Goal: Complete application form

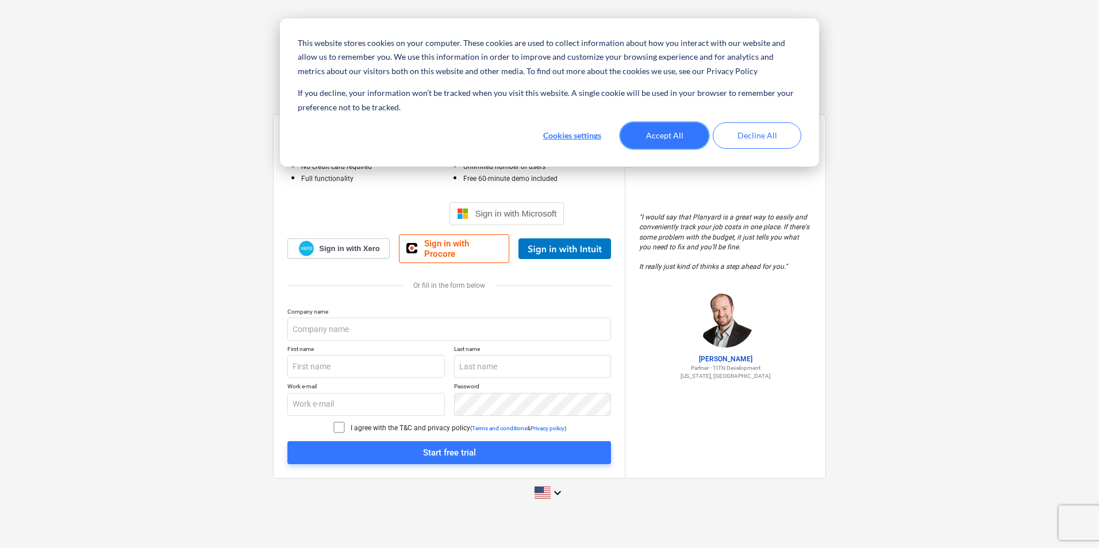
click at [673, 129] on button "Accept All" at bounding box center [664, 135] width 88 height 26
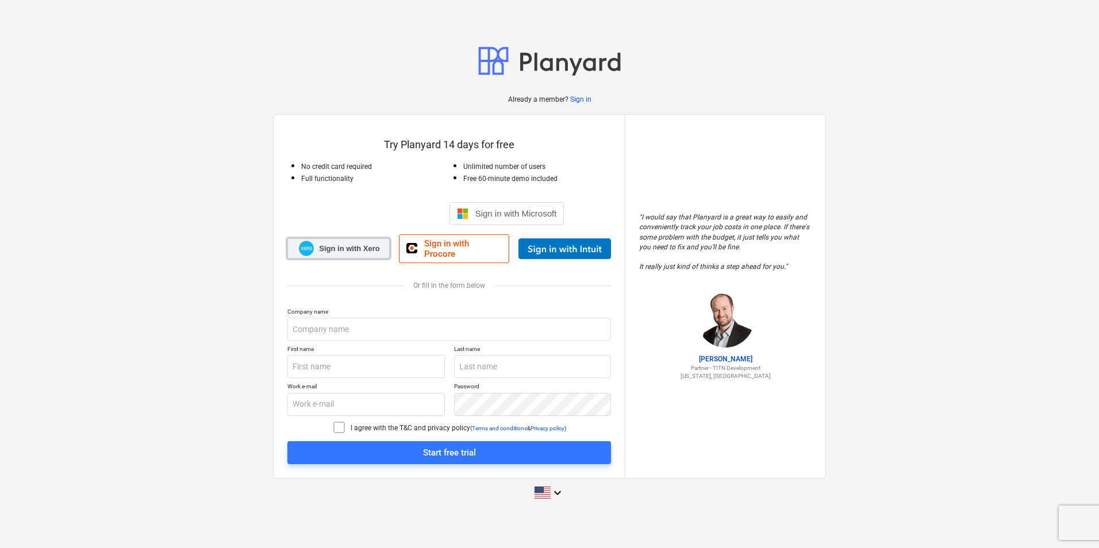
click at [351, 249] on span "Sign in with Xero" at bounding box center [349, 249] width 60 height 10
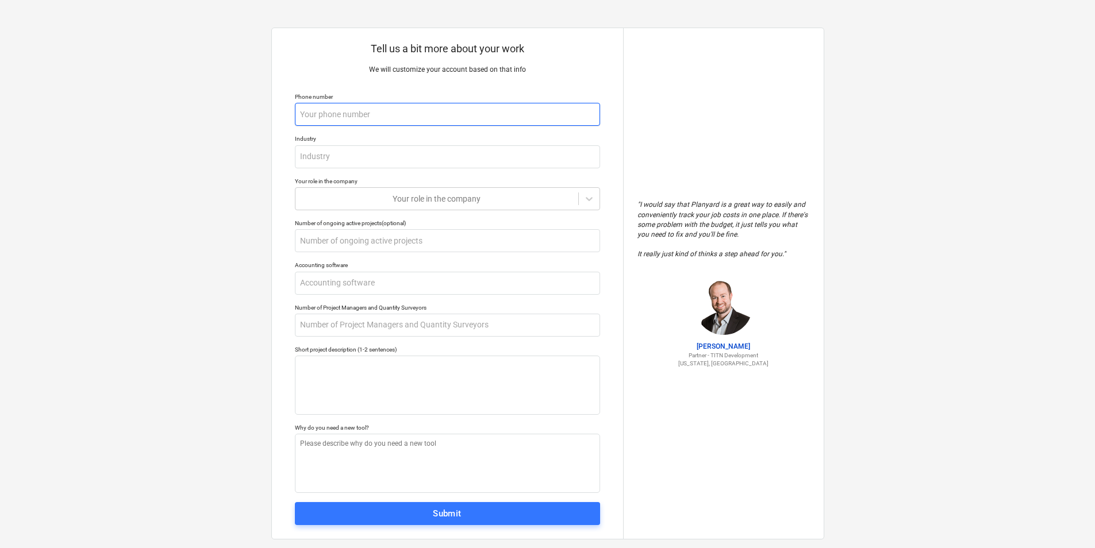
click at [400, 115] on input "text" at bounding box center [447, 114] width 305 height 23
type textarea "x"
type input "0"
type textarea "x"
type input "07"
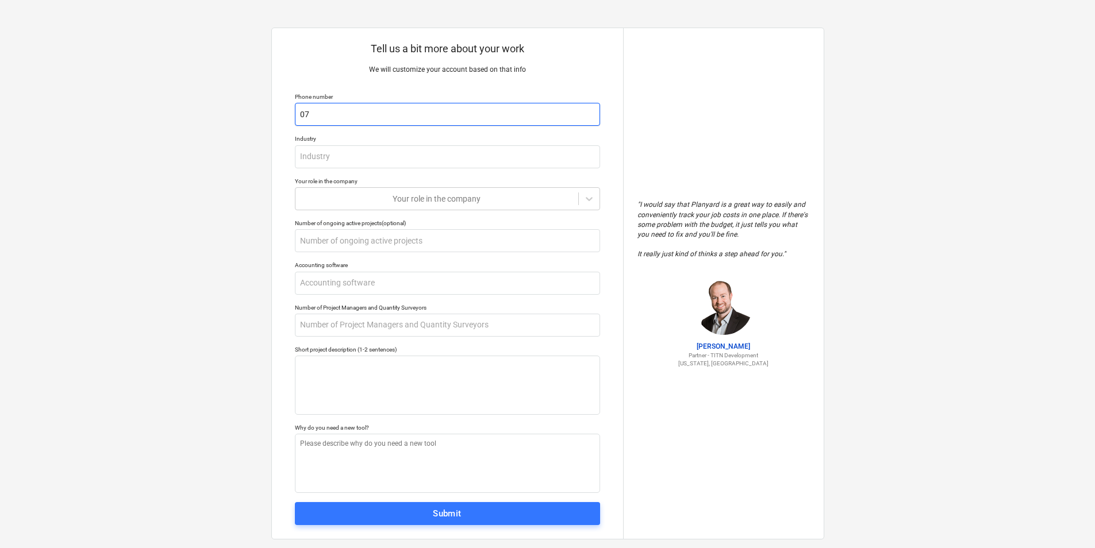
type textarea "x"
type input "077"
type textarea "x"
type input "0775"
type textarea "x"
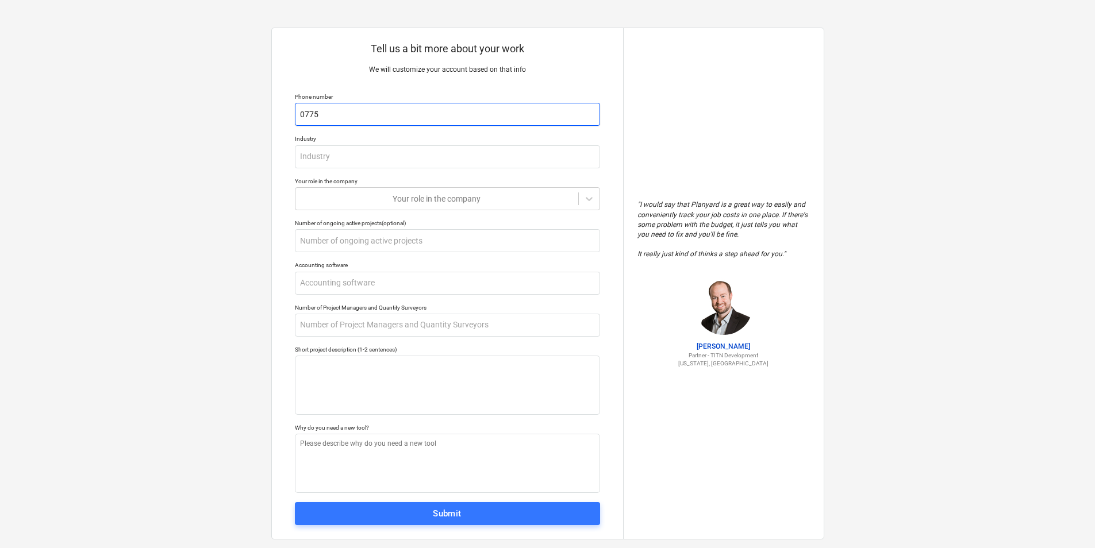
type input "07750"
type textarea "x"
type input "077507"
type textarea "x"
type input "07750"
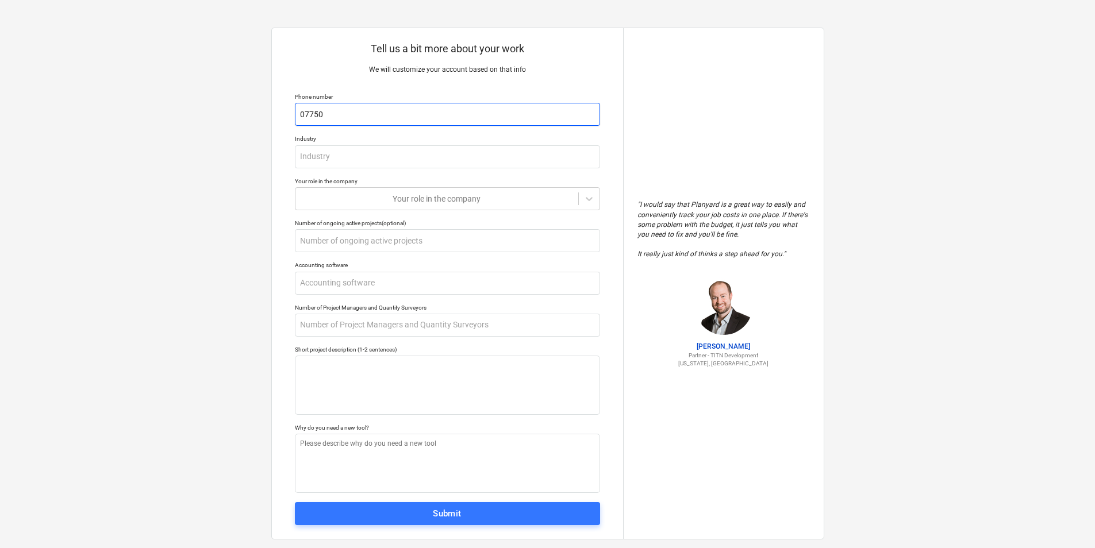
type textarea "x"
type input "0775"
type textarea "x"
type input "07757"
type textarea "x"
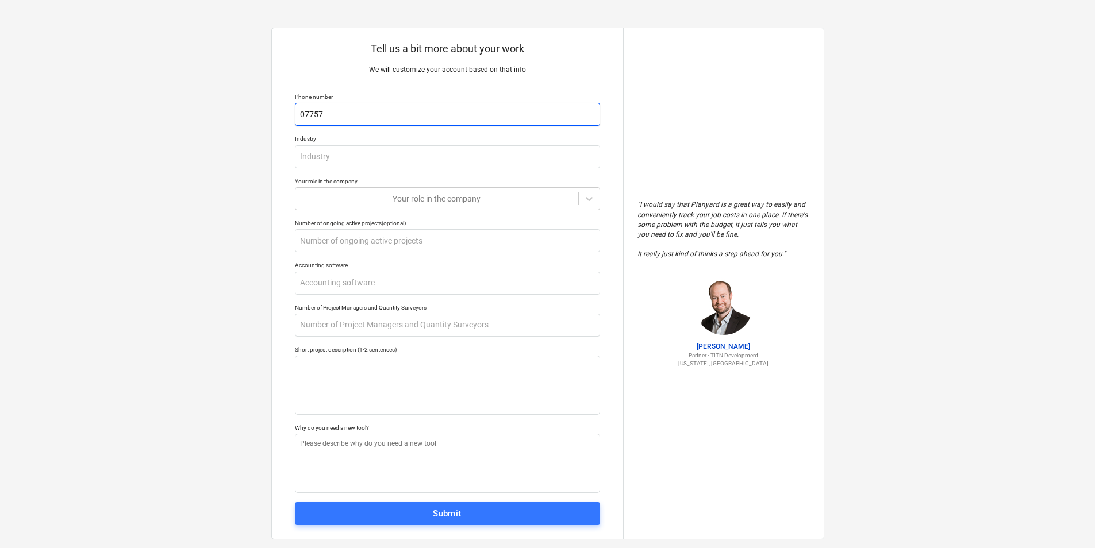
type input "077575"
type textarea "x"
type input "0775750"
type textarea "x"
type input "07757504"
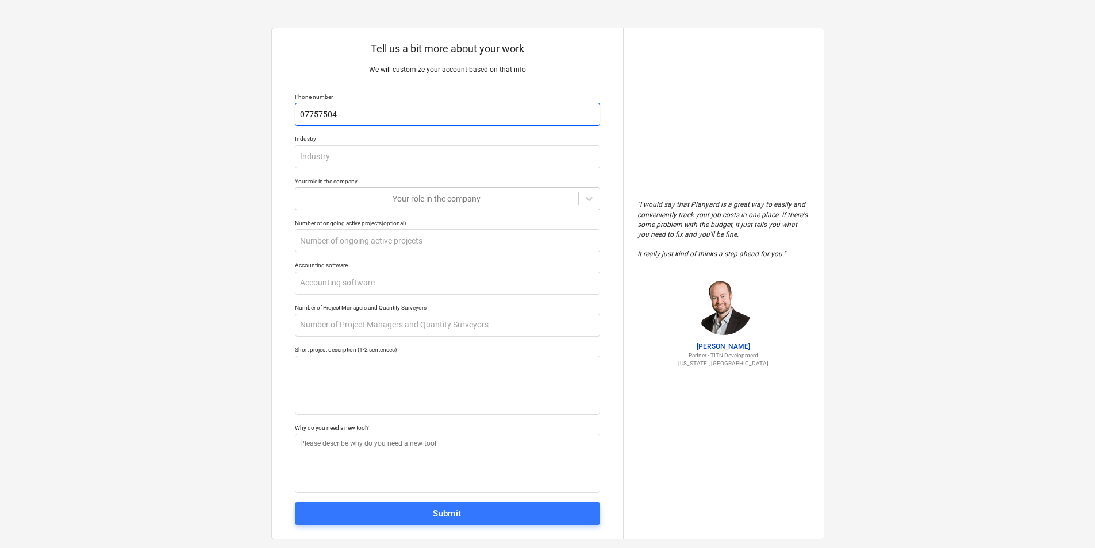
type textarea "x"
type input "077575044"
type textarea "x"
type input "0775750449"
type textarea "x"
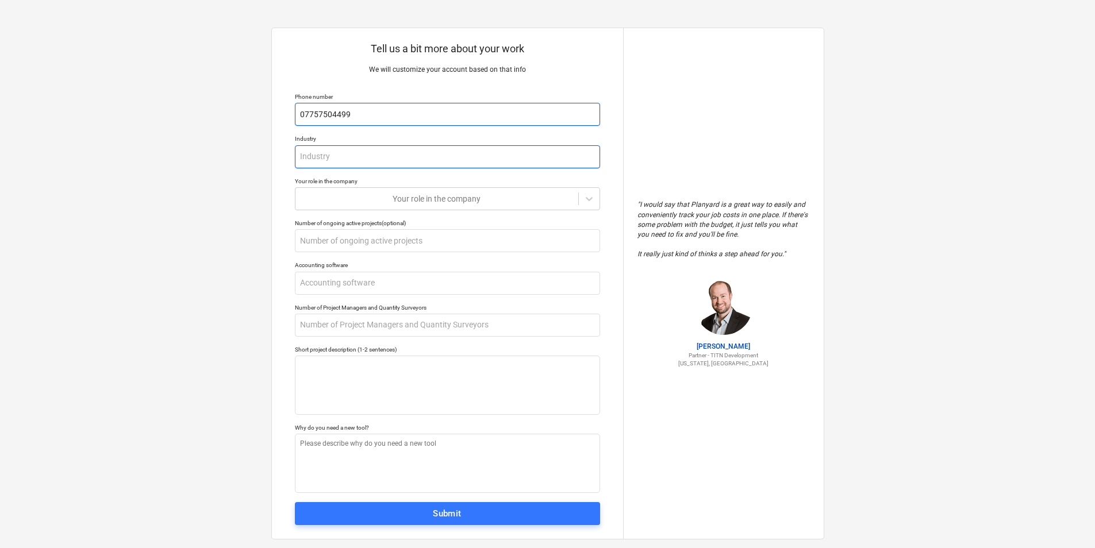
type input "07757504499"
click at [371, 150] on input "text" at bounding box center [447, 156] width 305 height 23
type textarea "x"
type input "C"
type textarea "x"
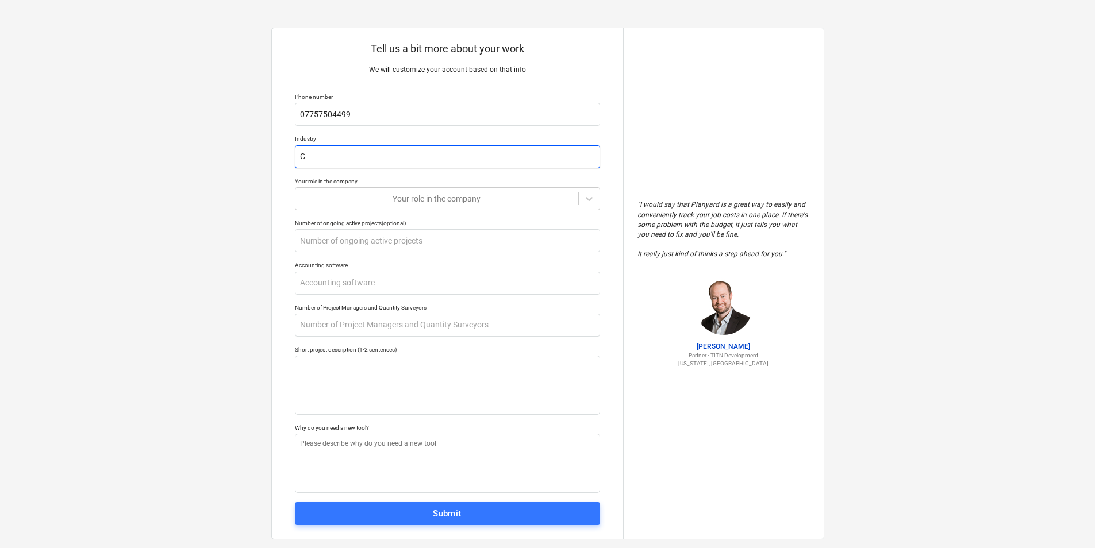
type input "Co"
type textarea "x"
type input "Con"
type textarea "x"
type input "Cons"
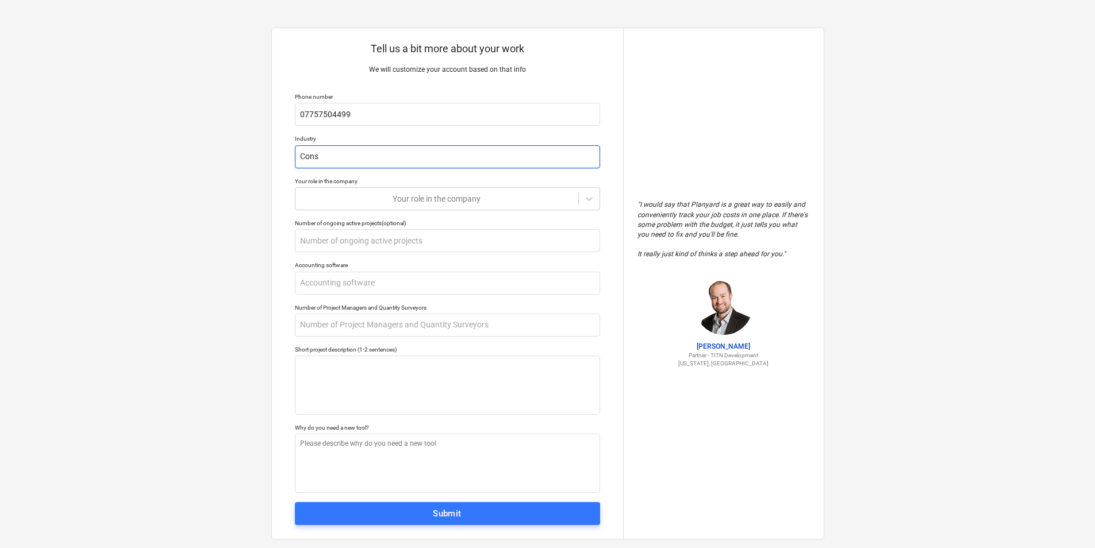
type textarea "x"
type input "Const"
type textarea "x"
type input "Constr"
type textarea "x"
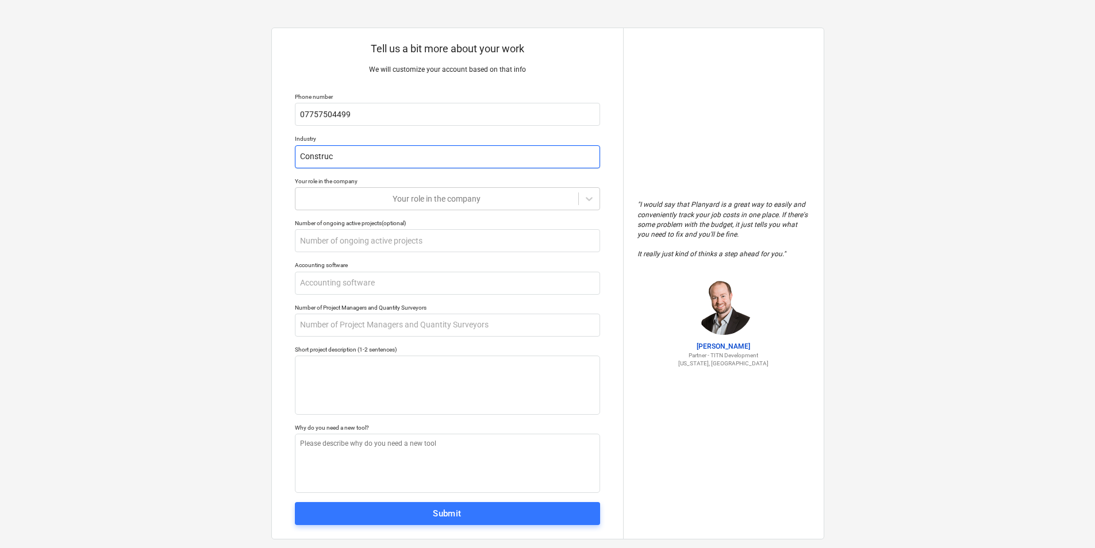
type input "Construcv"
type textarea "x"
type input "Construcvt"
type textarea "x"
type input "Construcvti"
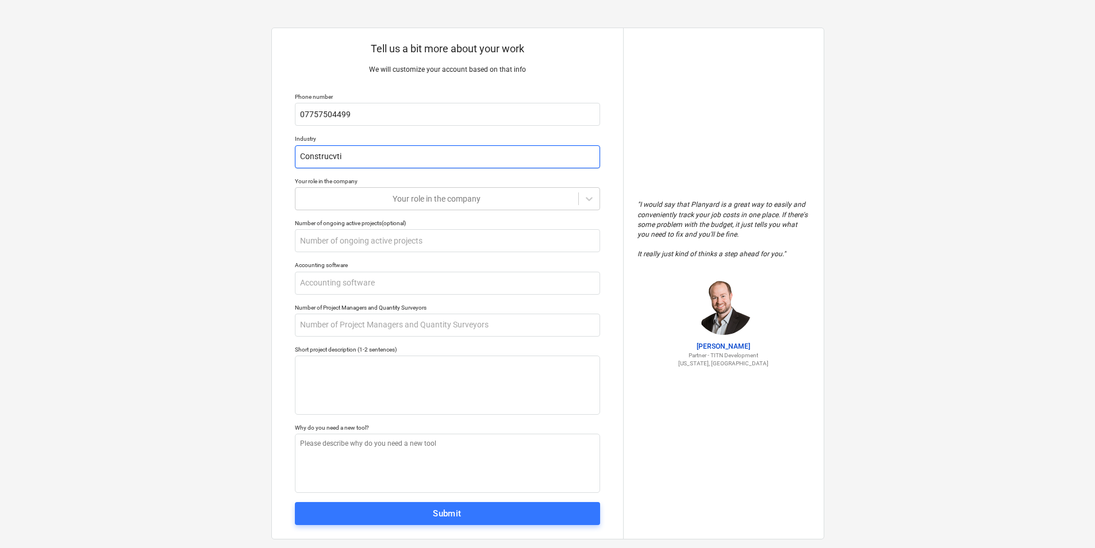
type textarea "x"
type input "Construcvtio"
type textarea "x"
type input "Construcvtion"
type textarea "x"
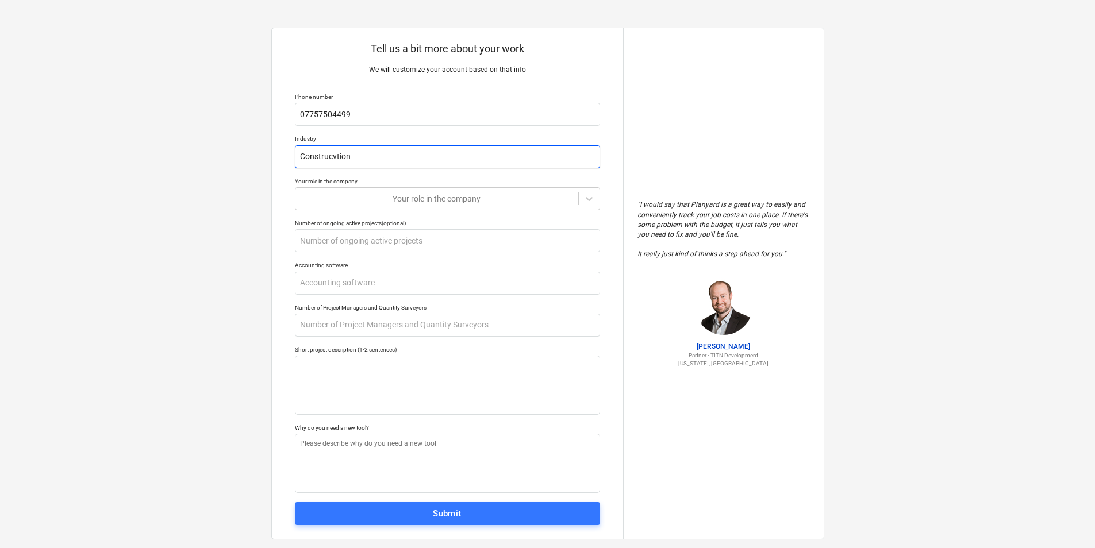
type input "Construcvtion"
type textarea "x"
type input "Construcvtion"
type textarea "x"
type input "Construcvtio"
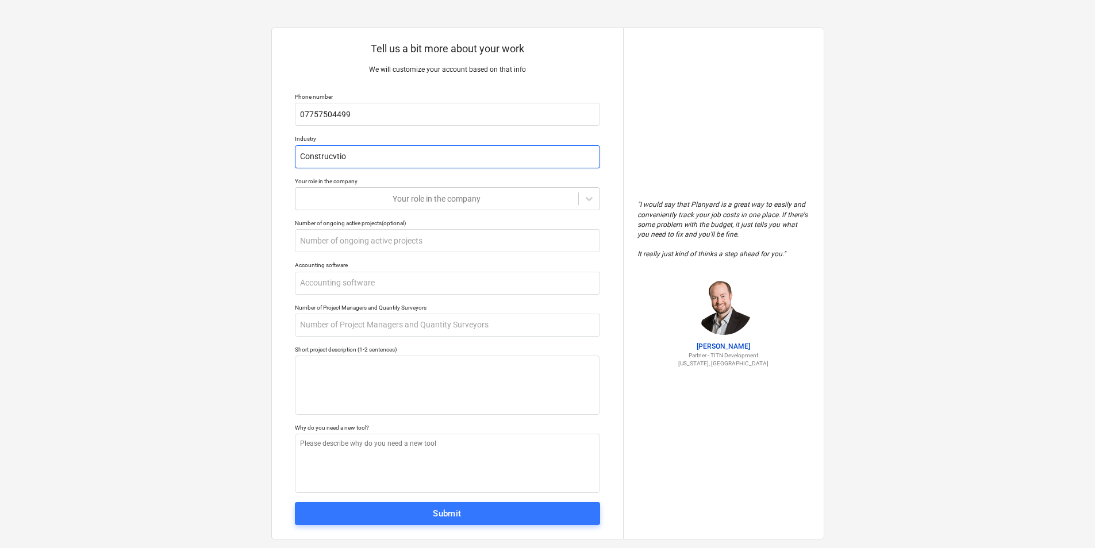
type textarea "x"
type input "Construcvti"
type textarea "x"
type input "Construcvt"
type textarea "x"
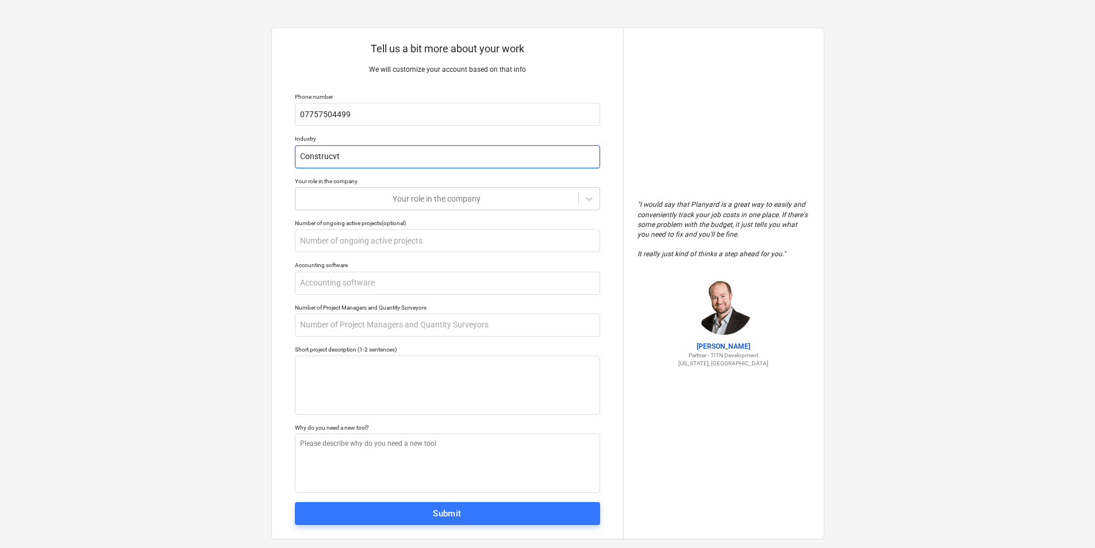
type input "Construcv"
type textarea "x"
type input "Construc"
type textarea "x"
type input "Constru"
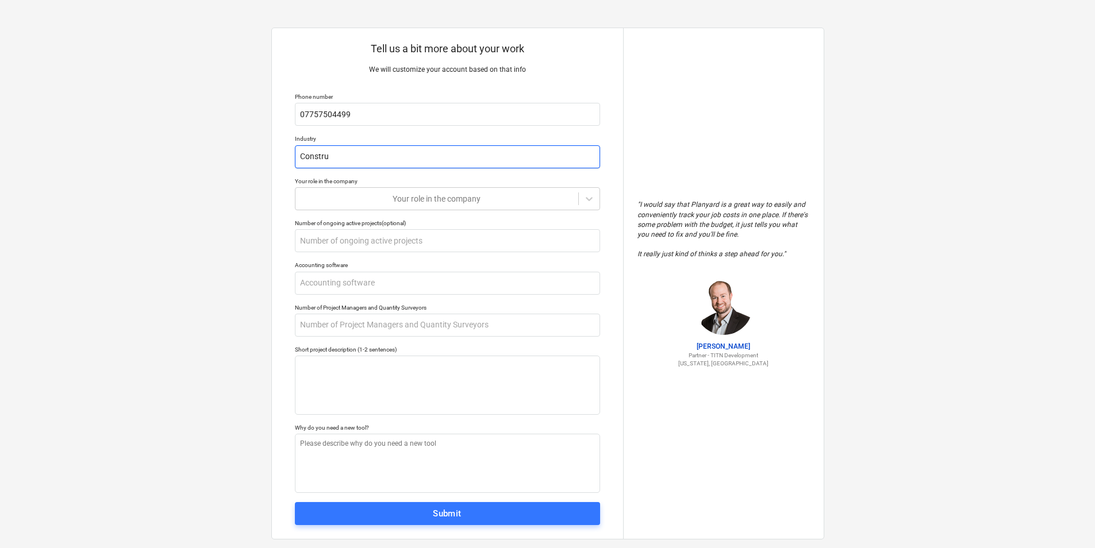
type textarea "x"
type input "Construc"
type textarea "x"
type input "Construct"
type textarea "x"
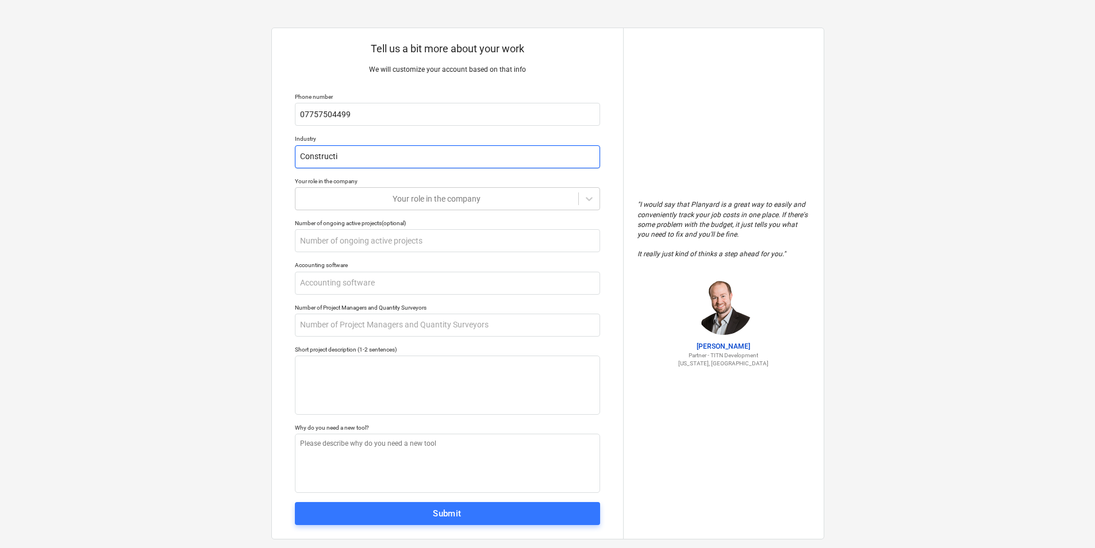
type input "Constructio"
type textarea "x"
type input "Construction"
type textarea "x"
type input "Construction"
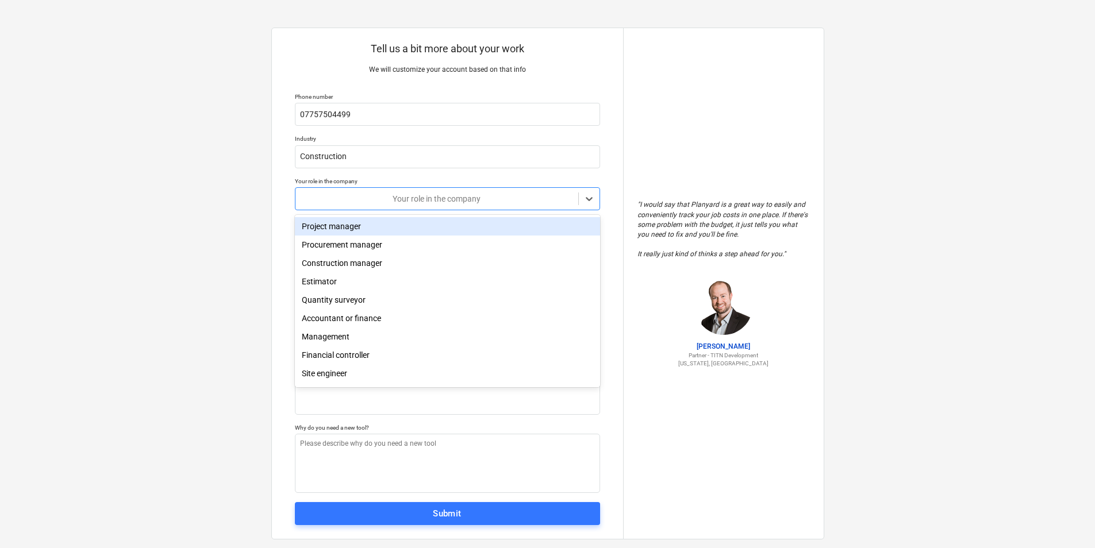
click at [434, 207] on div "Your role in the company" at bounding box center [447, 198] width 305 height 23
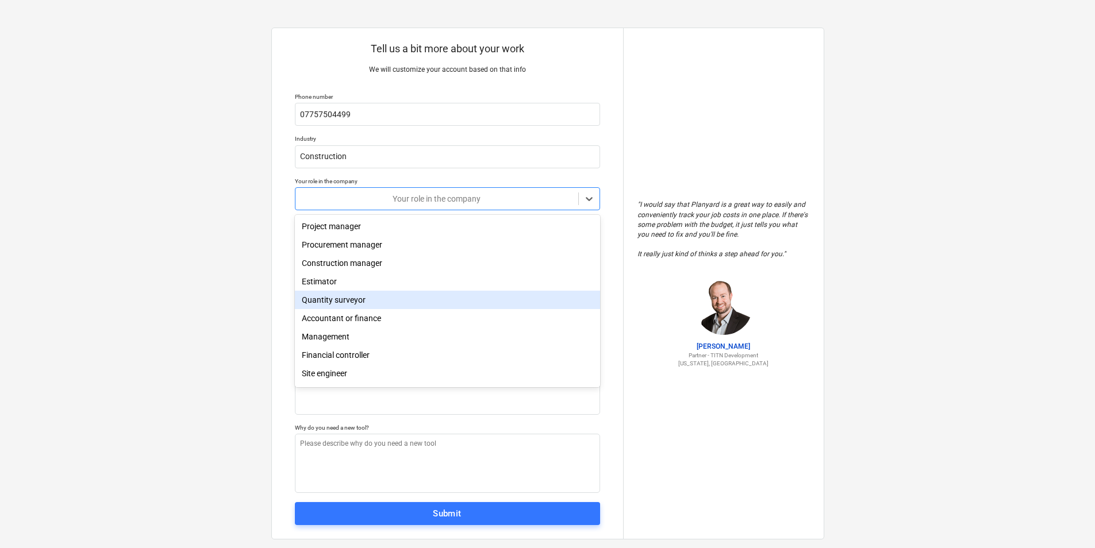
click at [398, 299] on div "Quantity surveyor" at bounding box center [447, 300] width 305 height 18
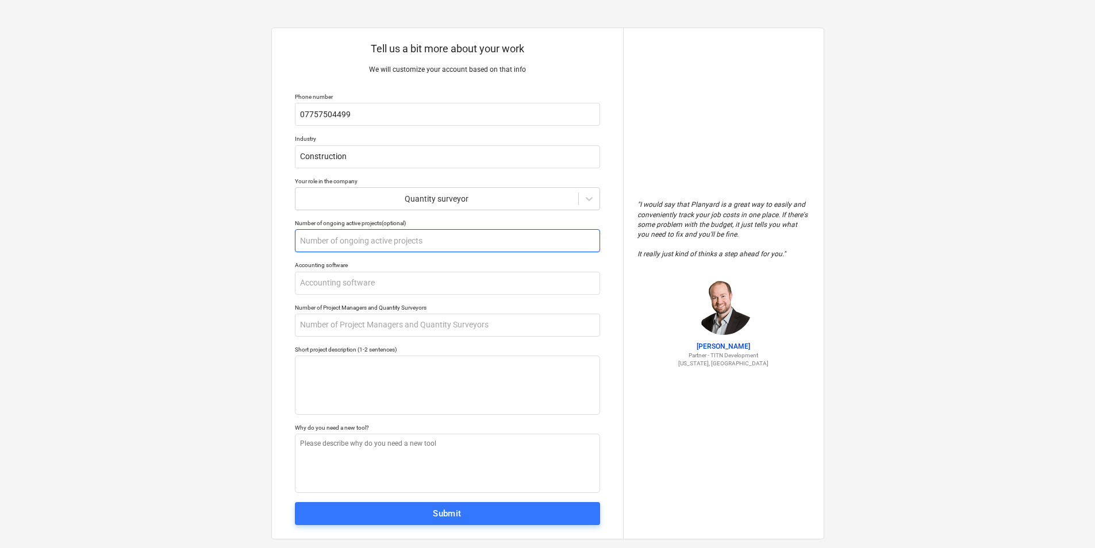
click at [382, 242] on input "text" at bounding box center [447, 240] width 305 height 23
type textarea "x"
type input "5"
click at [391, 283] on input "text" at bounding box center [447, 283] width 305 height 23
type textarea "x"
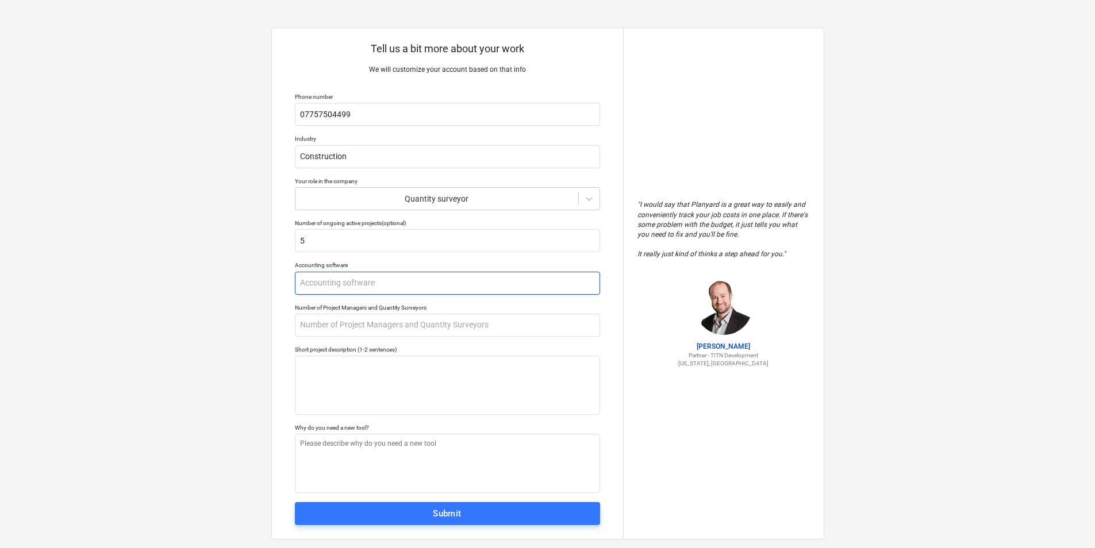
type input "X"
type textarea "x"
type input "Xe"
type textarea "x"
type input "Xer"
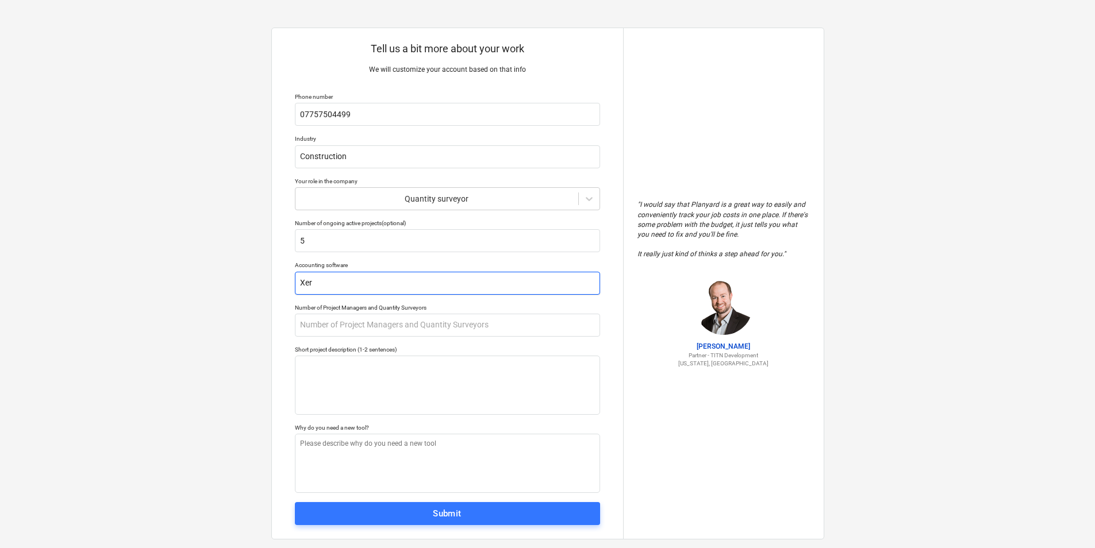
type textarea "x"
type input "Xero"
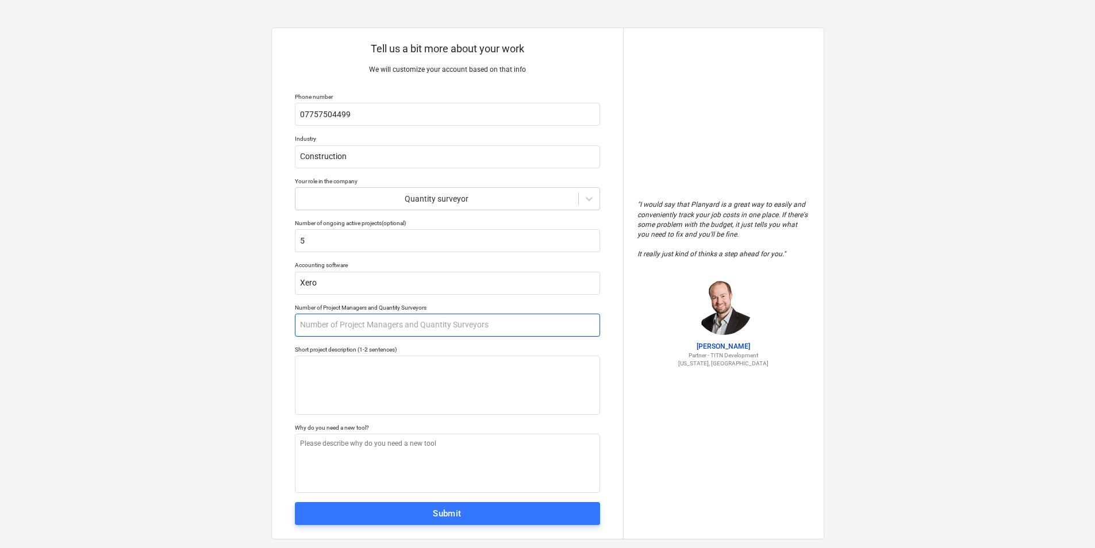
click at [399, 318] on input "text" at bounding box center [447, 325] width 305 height 23
type textarea "x"
type input "2"
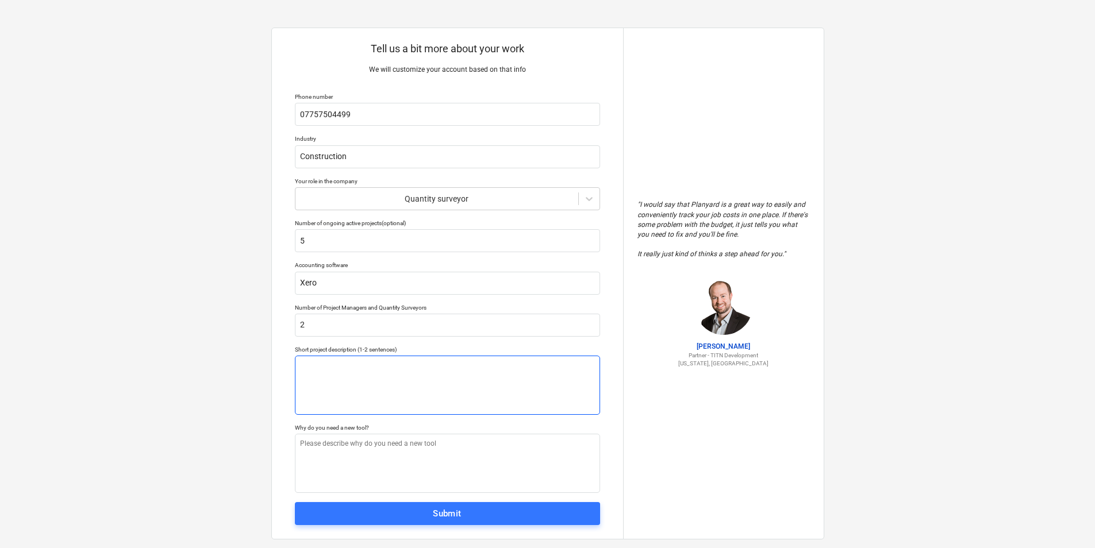
click at [450, 368] on textarea at bounding box center [447, 385] width 305 height 59
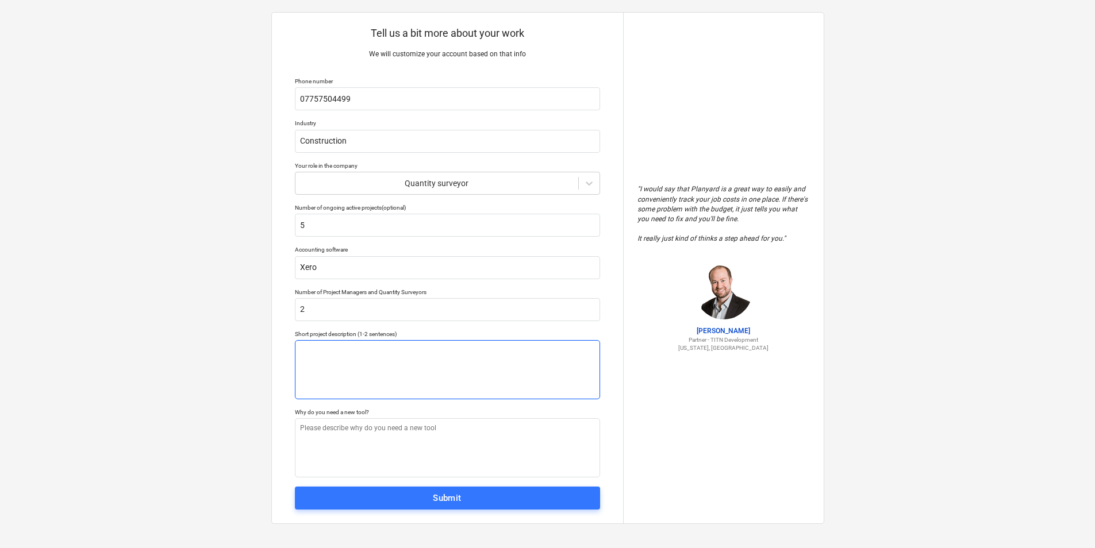
scroll to position [19, 0]
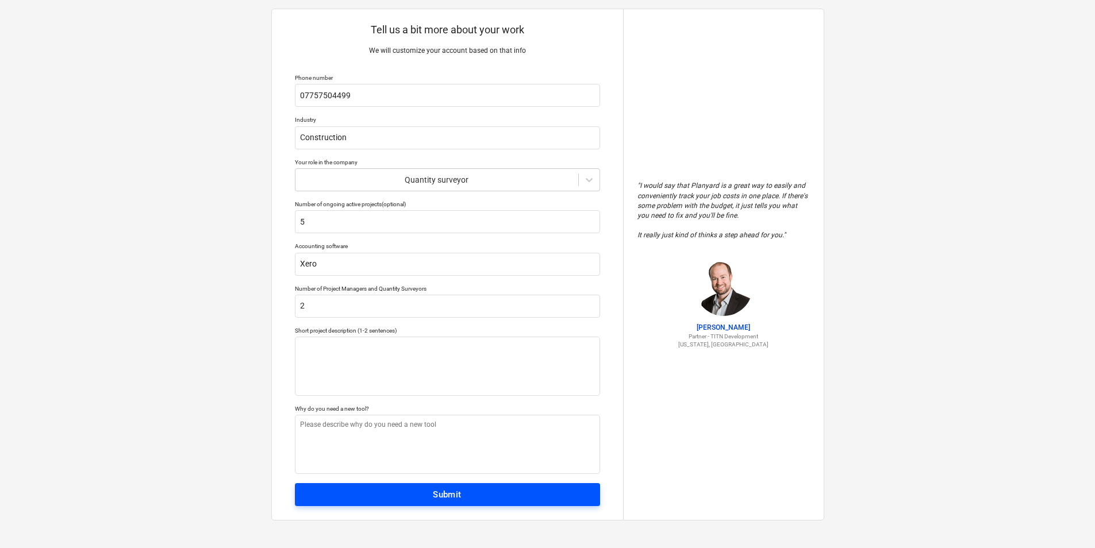
click at [456, 492] on div "Submit" at bounding box center [447, 494] width 29 height 15
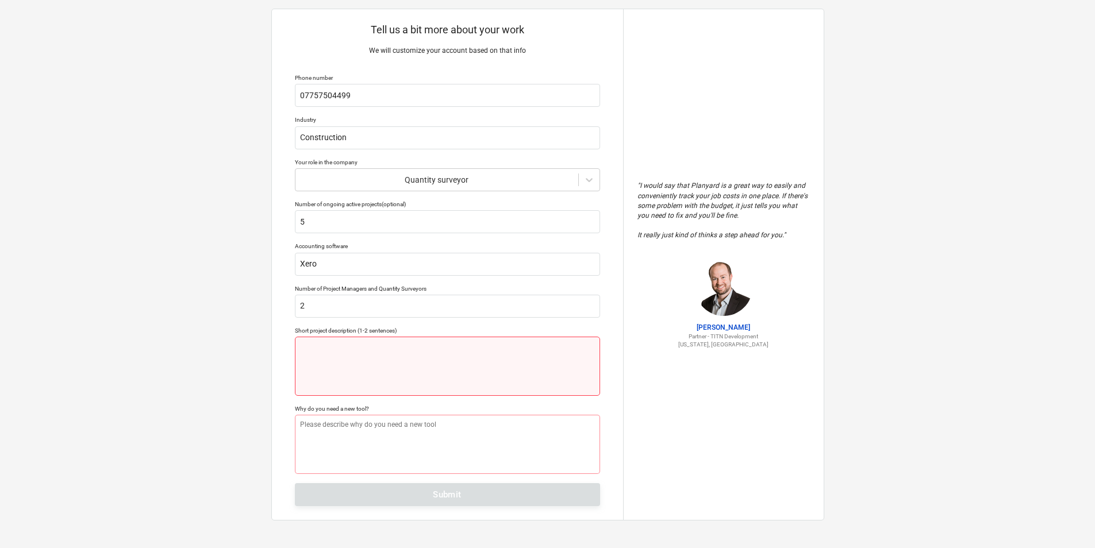
click at [380, 351] on textarea at bounding box center [447, 366] width 305 height 59
type textarea "x"
type textarea "G"
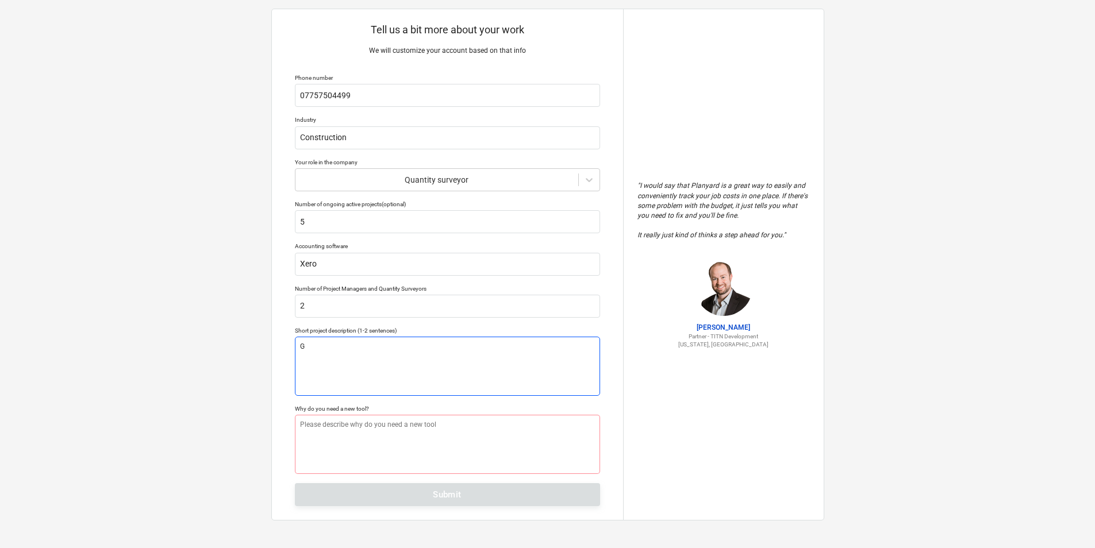
type textarea "x"
type textarea "Gr"
type textarea "x"
type textarea "Gro"
type textarea "x"
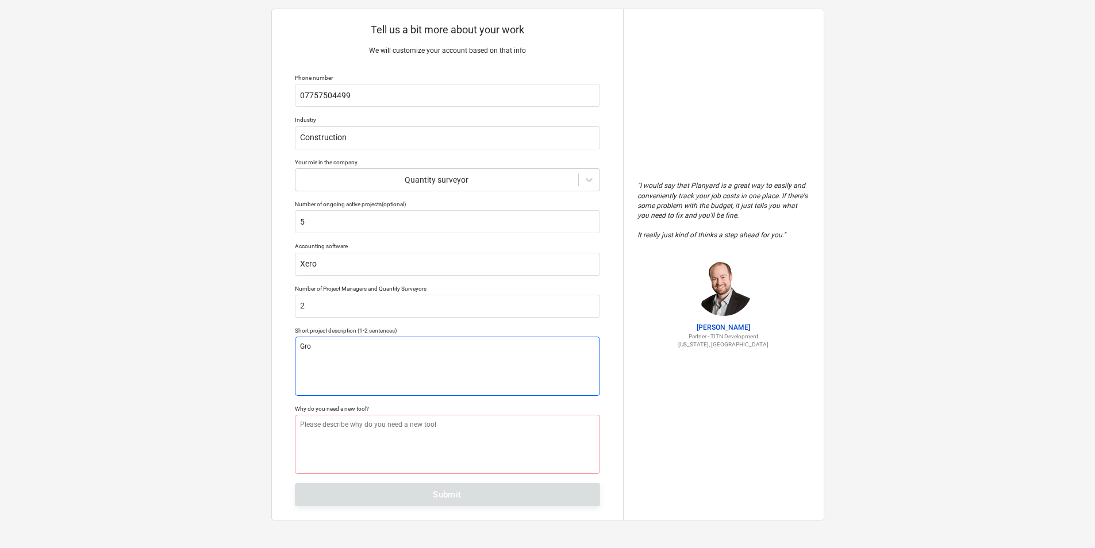
type textarea "Grou"
type textarea "x"
type textarea "Groun"
type textarea "x"
type textarea "Ground"
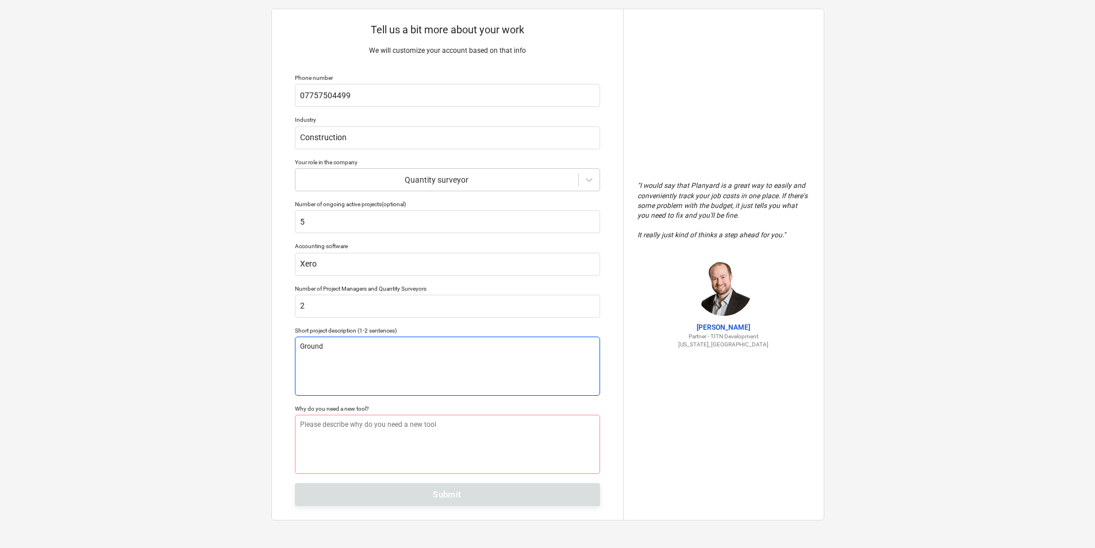
type textarea "x"
type textarea "Ground"
type textarea "x"
type textarea "Ground w"
type textarea "x"
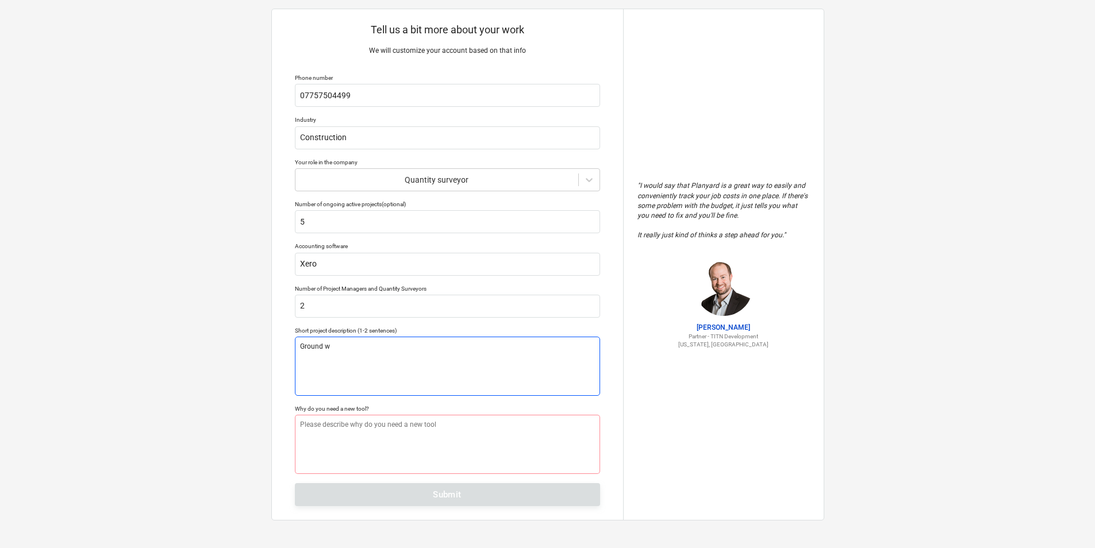
type textarea "Ground wo"
type textarea "x"
type textarea "Ground wor"
type textarea "x"
type textarea "Ground work"
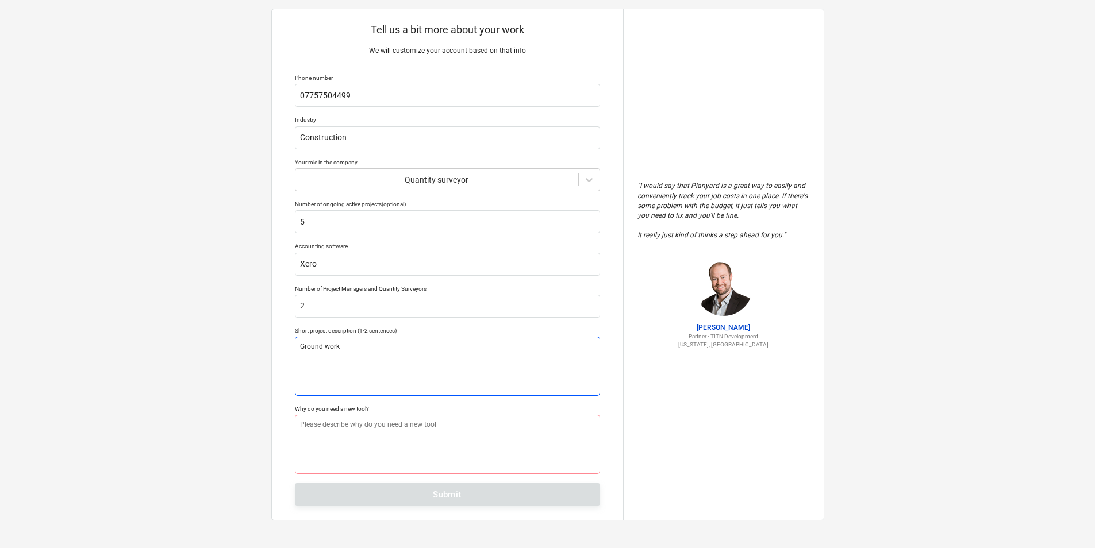
type textarea "x"
type textarea "Ground works"
type textarea "x"
type textarea "Ground works"
type textarea "x"
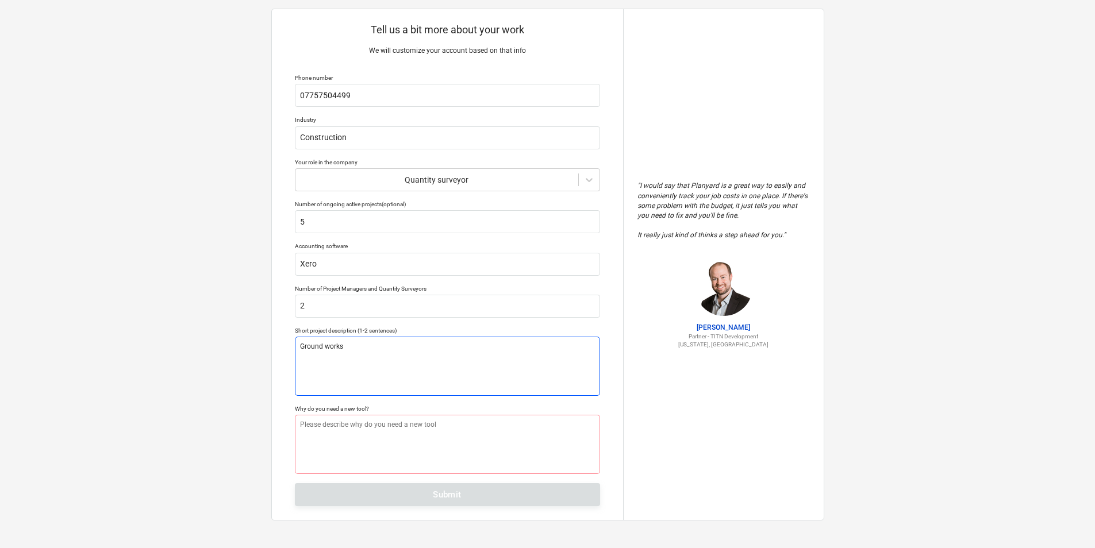
type textarea "Ground works a"
type textarea "x"
type textarea "Ground works an"
type textarea "x"
type textarea "Ground works ans"
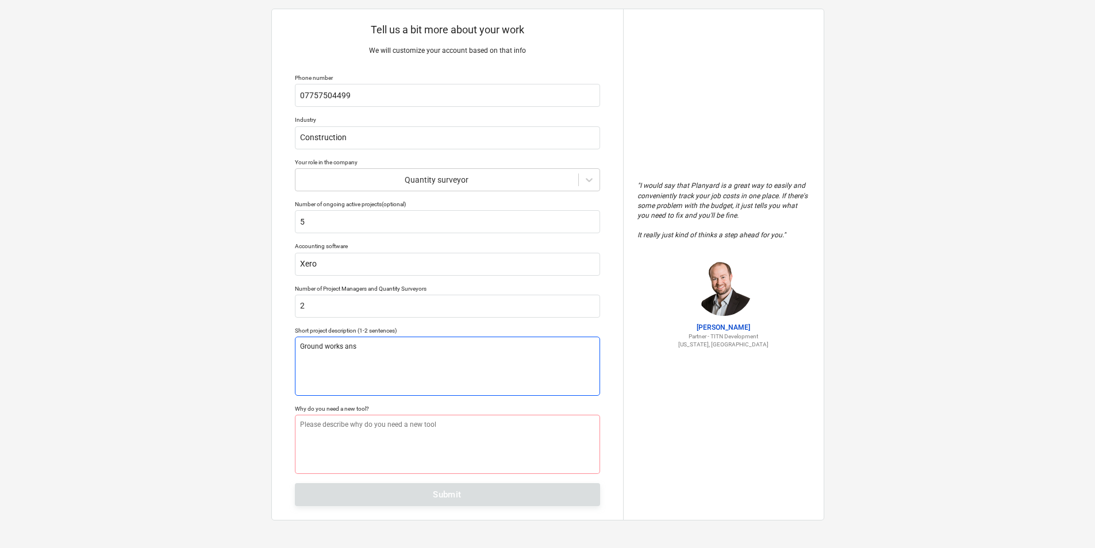
type textarea "x"
type textarea "Ground works ans"
type textarea "x"
type textarea "Ground works ans de"
type textarea "x"
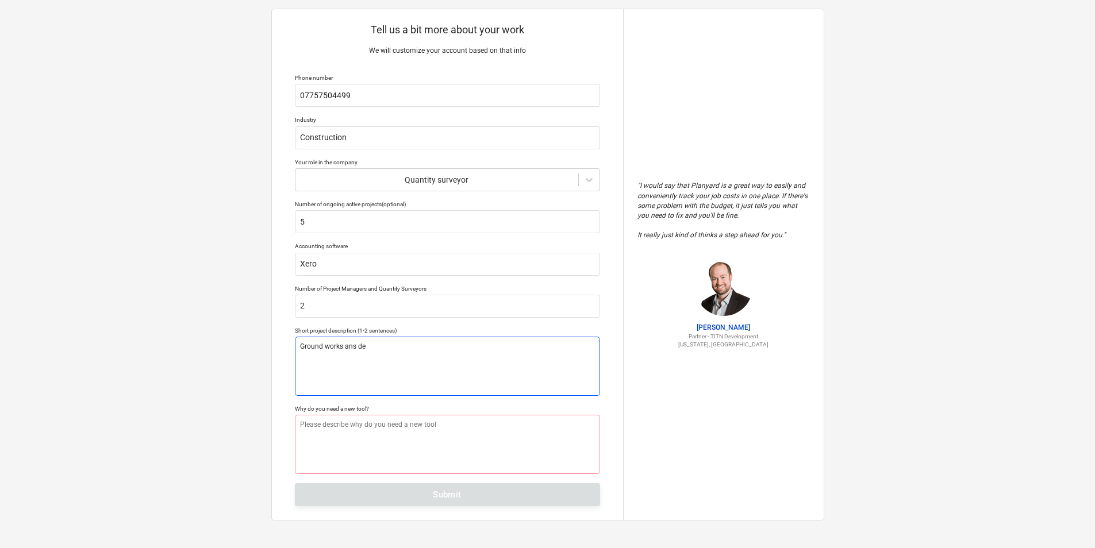
type textarea "Ground works ans d"
type textarea "x"
type textarea "Ground works ans"
type textarea "x"
type textarea "Ground works ans"
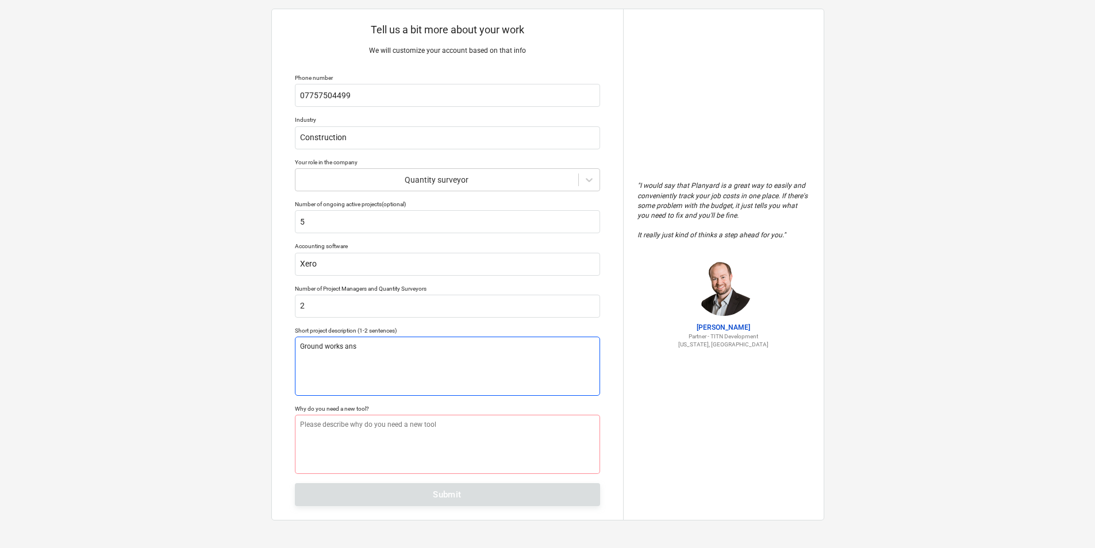
type textarea "x"
type textarea "Ground works ansd"
type textarea "x"
type textarea "Ground works ans"
type textarea "x"
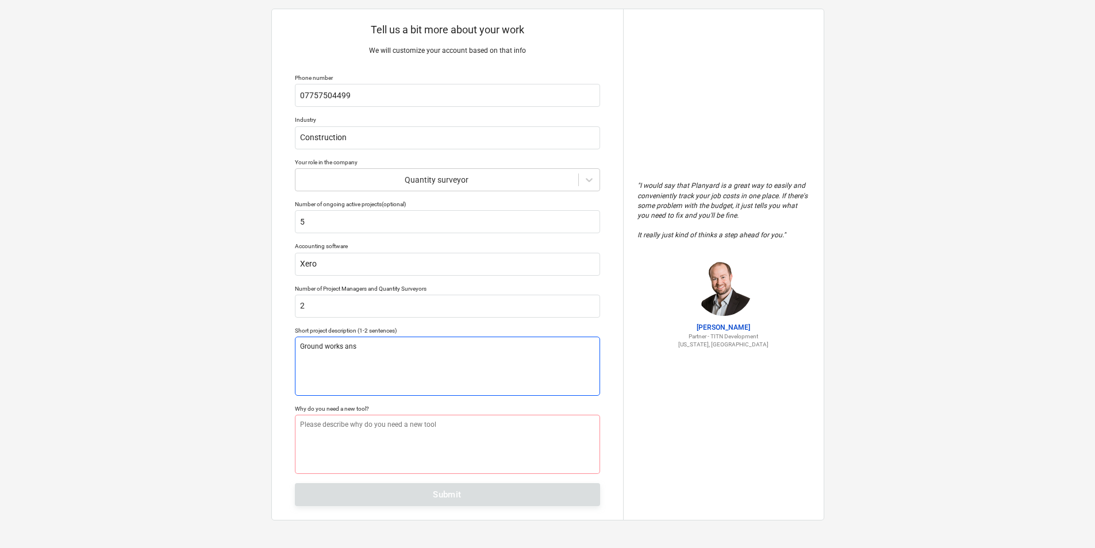
type textarea "Ground works an"
type textarea "x"
type textarea "Ground works and"
type textarea "x"
type textarea "Ground works and"
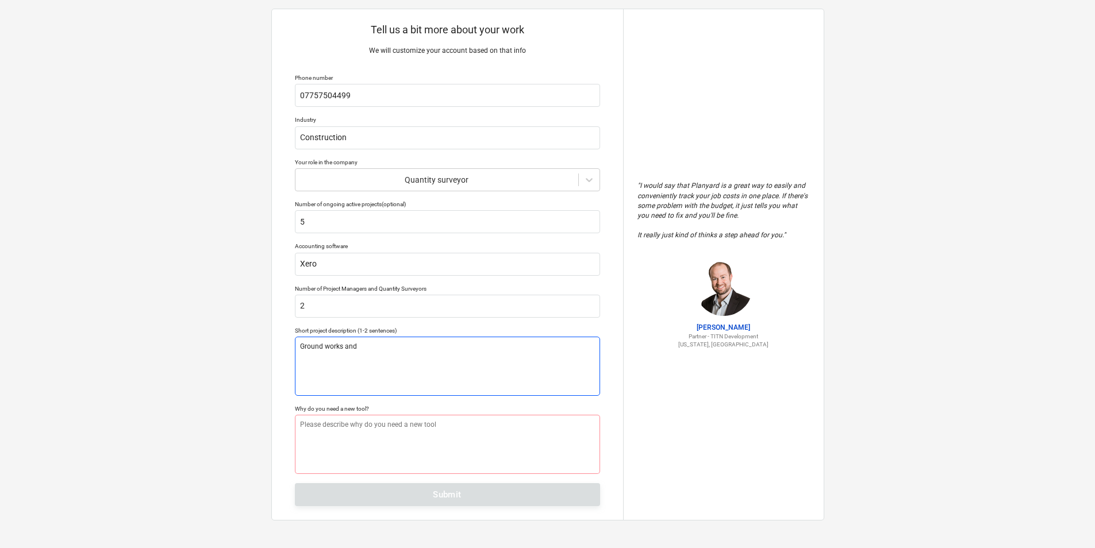
type textarea "x"
type textarea "Ground works and d"
type textarea "x"
type textarea "Ground works and de"
type textarea "x"
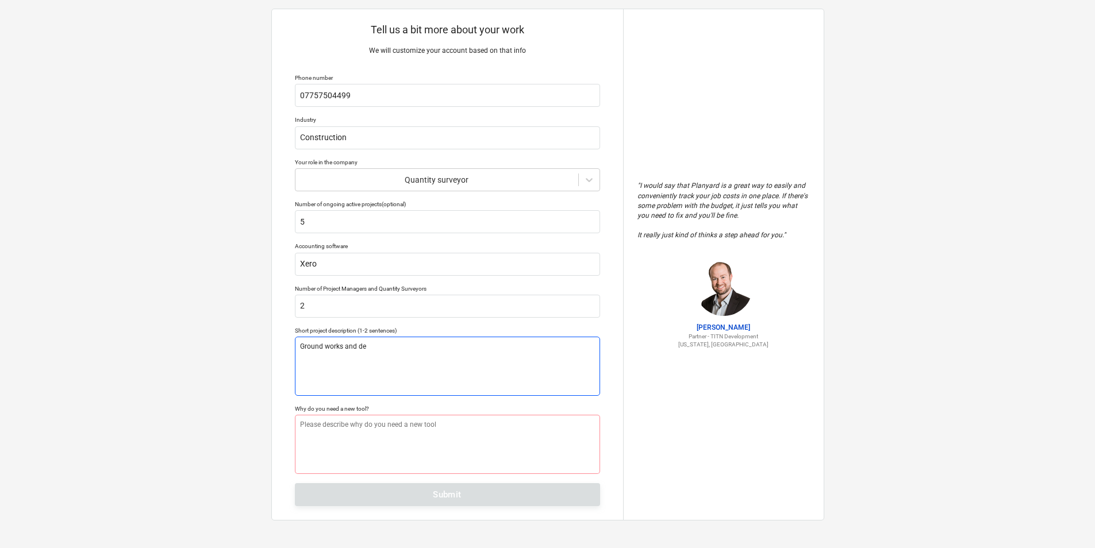
type textarea "Ground works and dem"
type textarea "x"
type textarea "Ground works and demo"
type textarea "x"
type textarea "Ground works and demo"
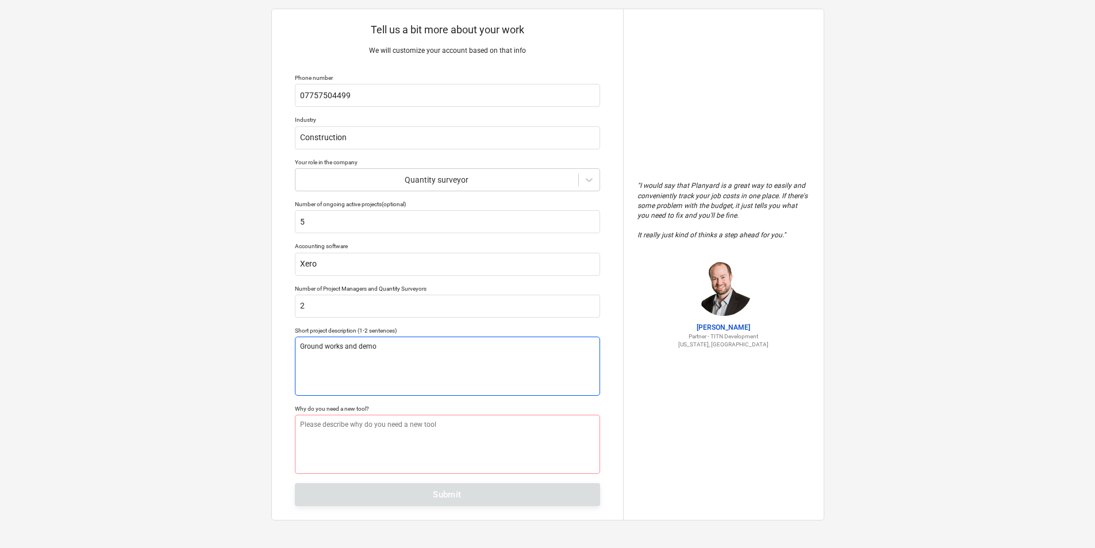
type textarea "x"
type textarea "Ground works and demo p"
type textarea "x"
type textarea "Ground works and demo pr"
type textarea "x"
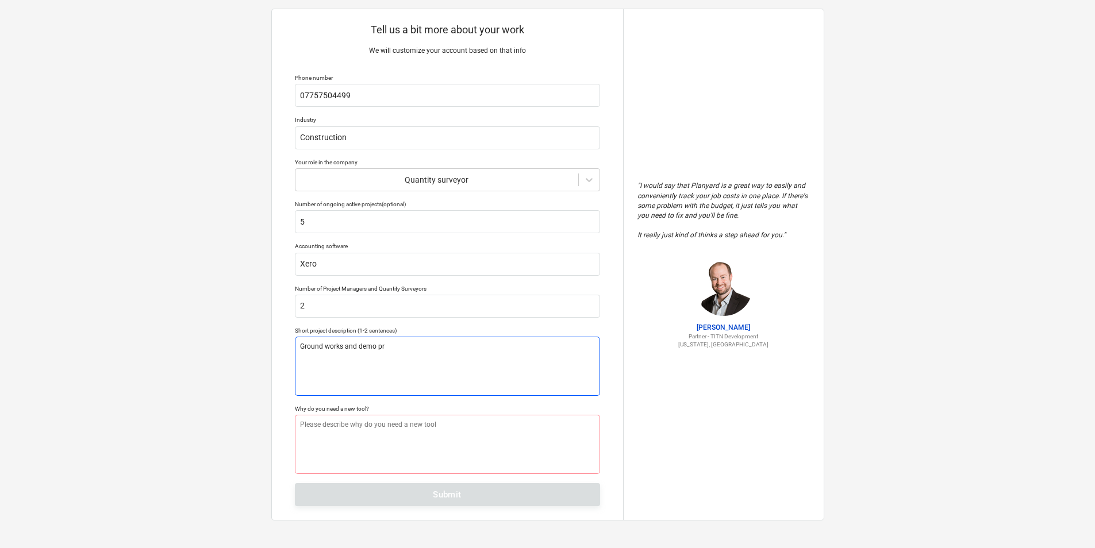
type textarea "Ground works and demo pro"
type textarea "x"
type textarea "Ground works and demo proj"
type textarea "x"
type textarea "Ground works and demo proje"
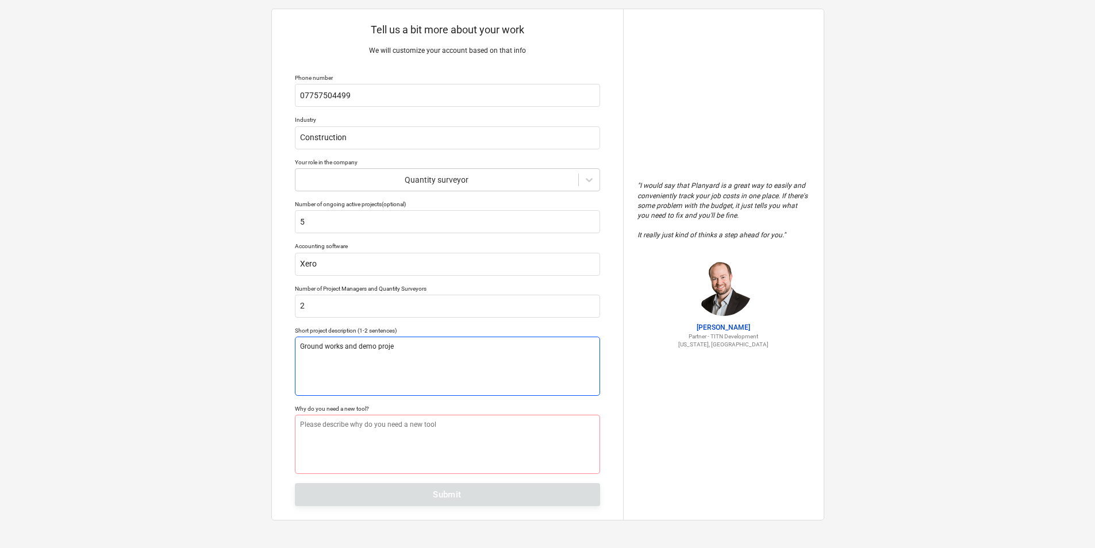
type textarea "x"
type textarea "Ground works and demo project"
type textarea "x"
type textarea "Ground works and demo projects"
type textarea "x"
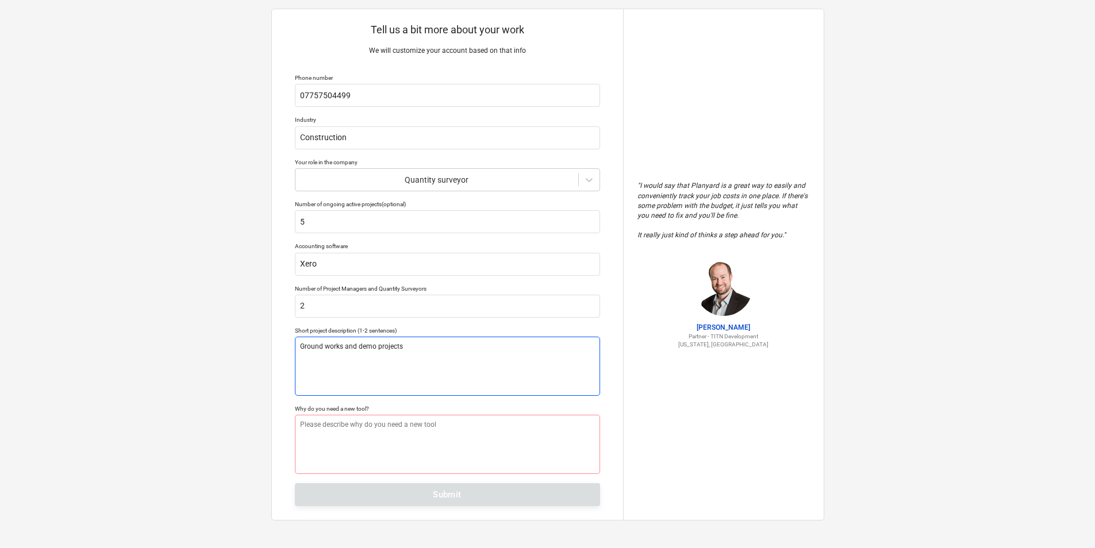
type textarea "Ground works and demo projects"
type textarea "x"
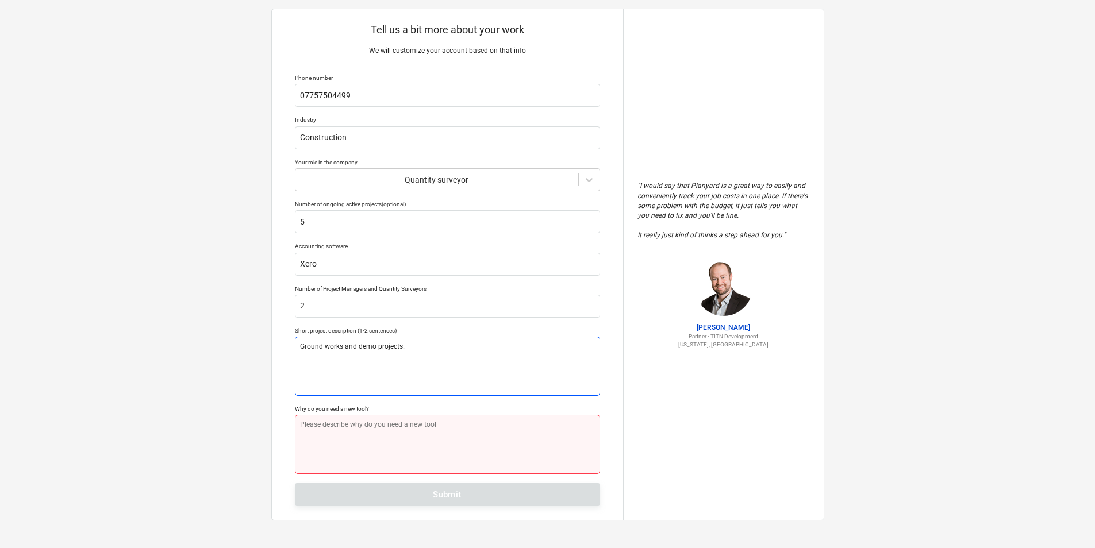
type textarea "Ground works and demo projects."
click at [414, 444] on textarea at bounding box center [447, 444] width 305 height 59
type textarea "x"
type textarea "S"
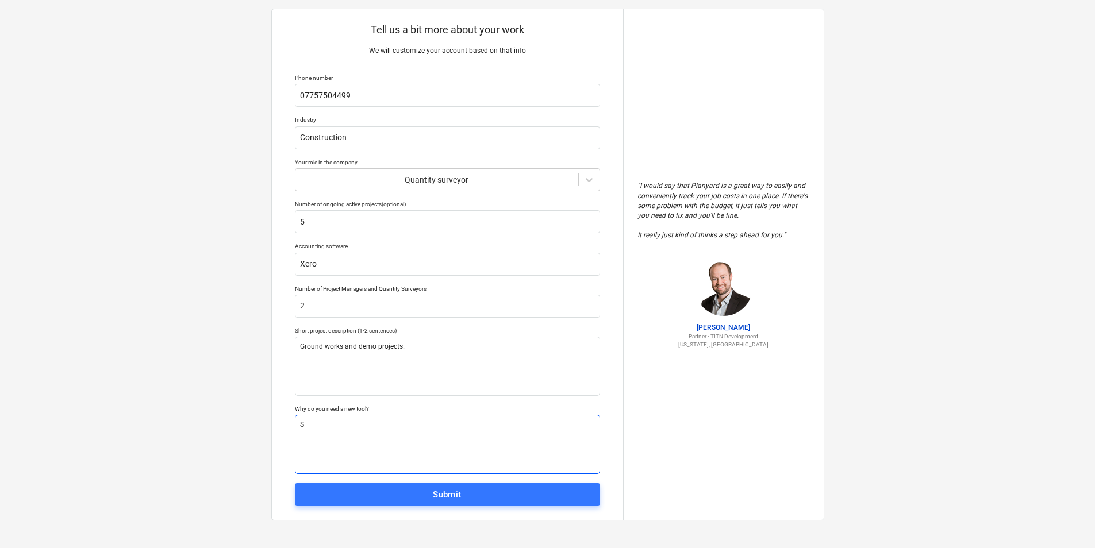
type textarea "x"
type textarea "Sp"
type textarea "x"
type textarea "Spo"
type textarea "x"
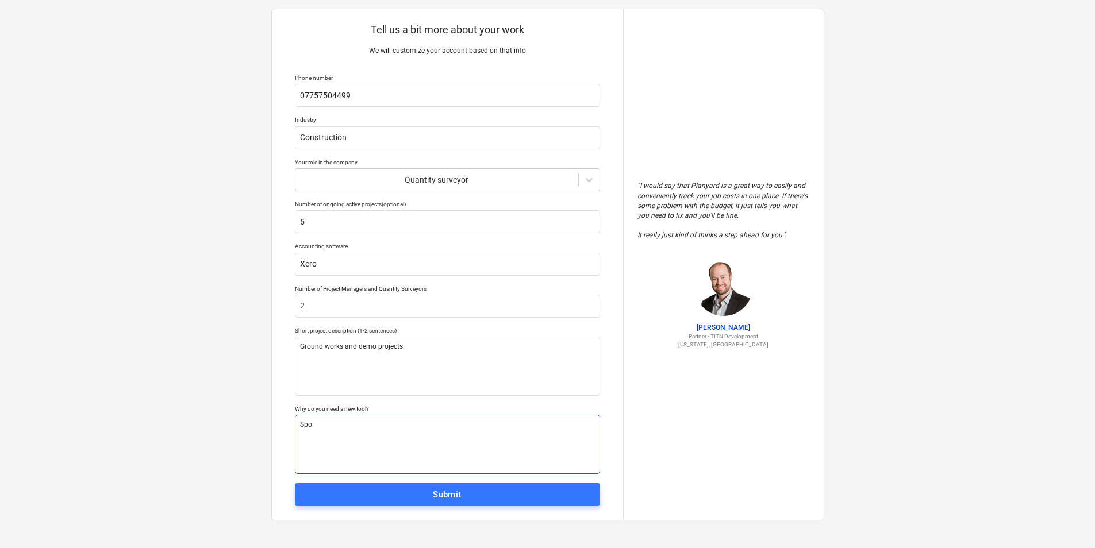
type textarea "Spok"
type textarea "x"
type textarea "Spoke"
type textarea "x"
type textarea "Spoke"
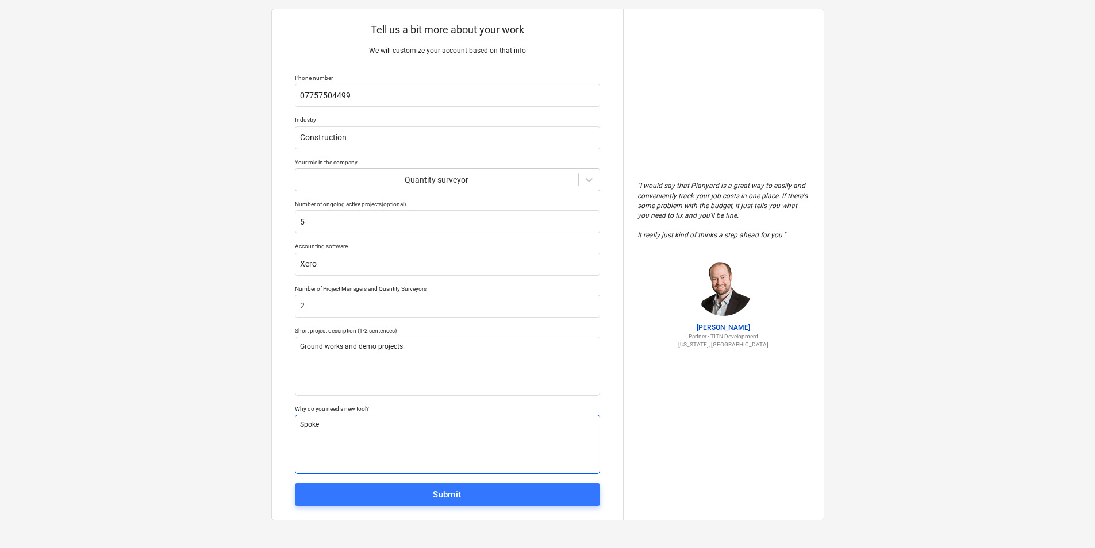
type textarea "x"
type textarea "Spoke t"
type textarea "x"
type textarea "Spoke to"
type textarea "x"
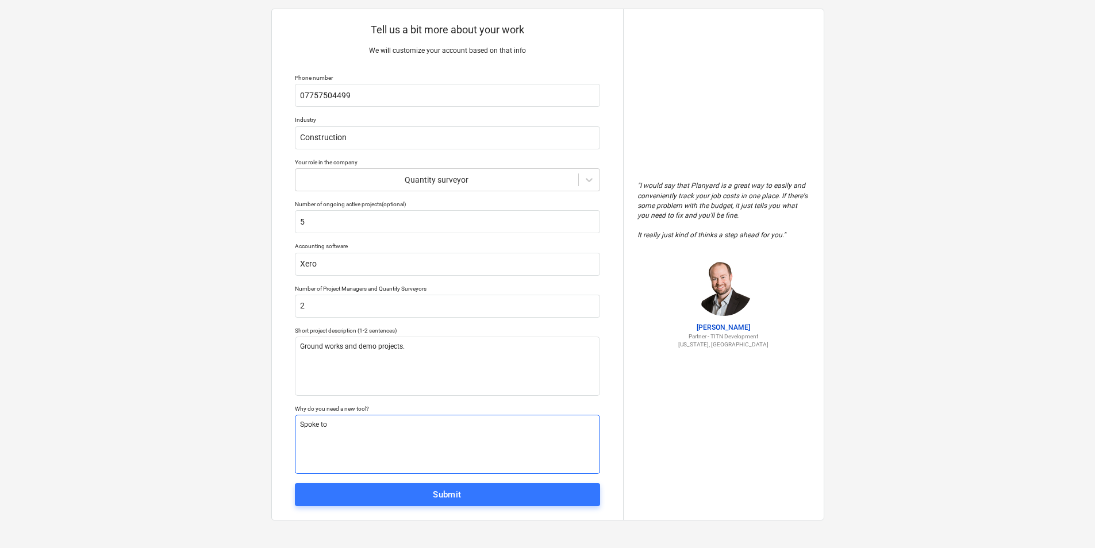
type textarea "Spoke to"
type textarea "x"
type textarea "Spoke to c"
type textarea "x"
type textarea "Spoke to ca"
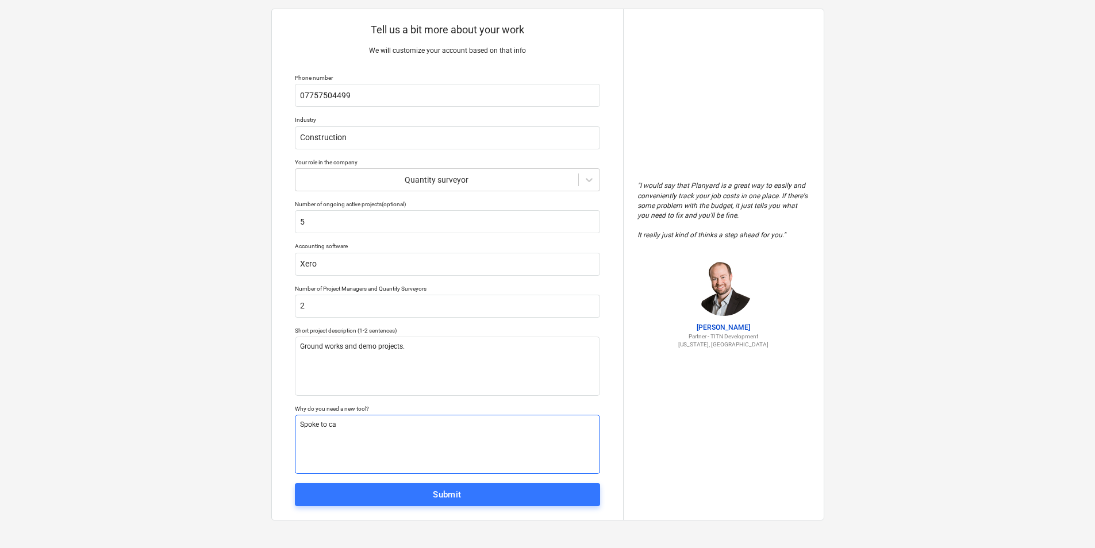
type textarea "x"
type textarea "Spoke to car"
type textarea "x"
type textarea "Spoke to [PERSON_NAME]"
type textarea "x"
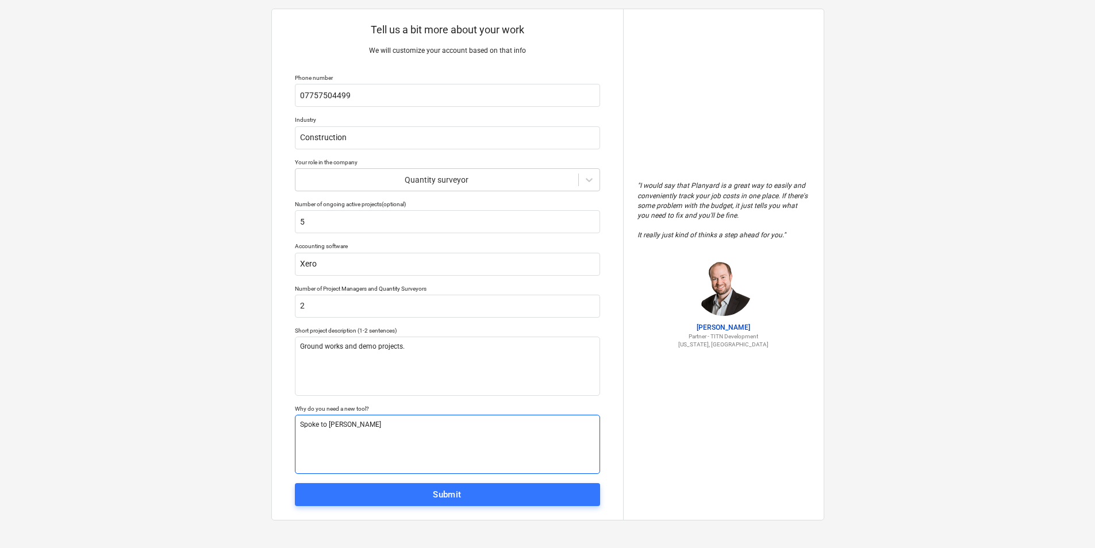
type textarea "Spoke to [PERSON_NAME]"
type textarea "x"
type textarea "Spoke to [PERSON_NAME]"
drag, startPoint x: 345, startPoint y: 423, endPoint x: 371, endPoint y: 457, distance: 42.8
click at [346, 423] on textarea "Spoke to [PERSON_NAME] and liek how the system works." at bounding box center [447, 444] width 305 height 59
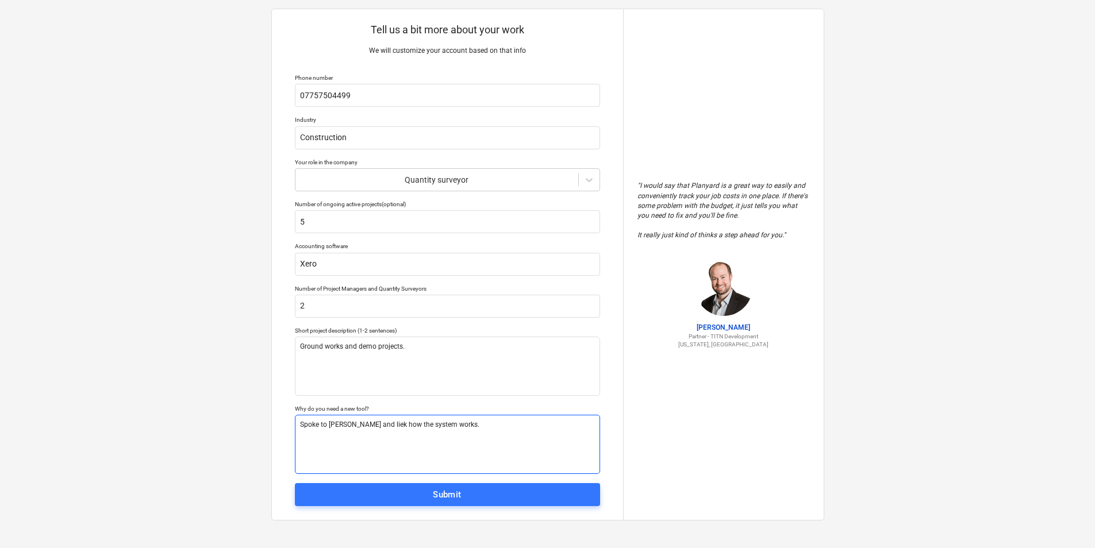
click at [383, 425] on textarea "Spoke to [PERSON_NAME] and liek how the system works." at bounding box center [447, 444] width 305 height 59
click at [388, 422] on textarea "Spoke to [PERSON_NAME] and liek how the system works." at bounding box center [447, 444] width 305 height 59
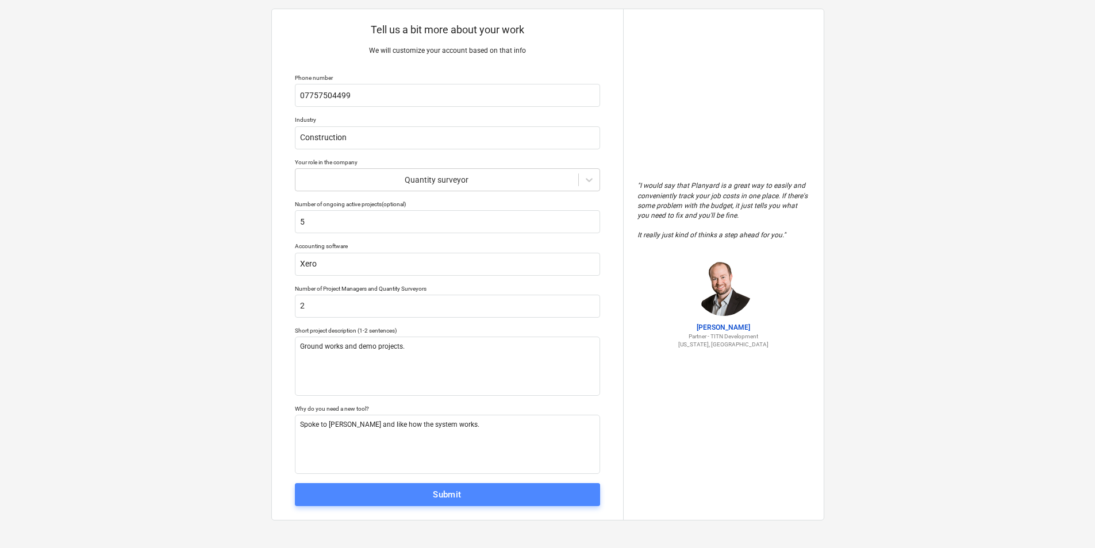
click at [387, 490] on span "Submit" at bounding box center [447, 494] width 280 height 15
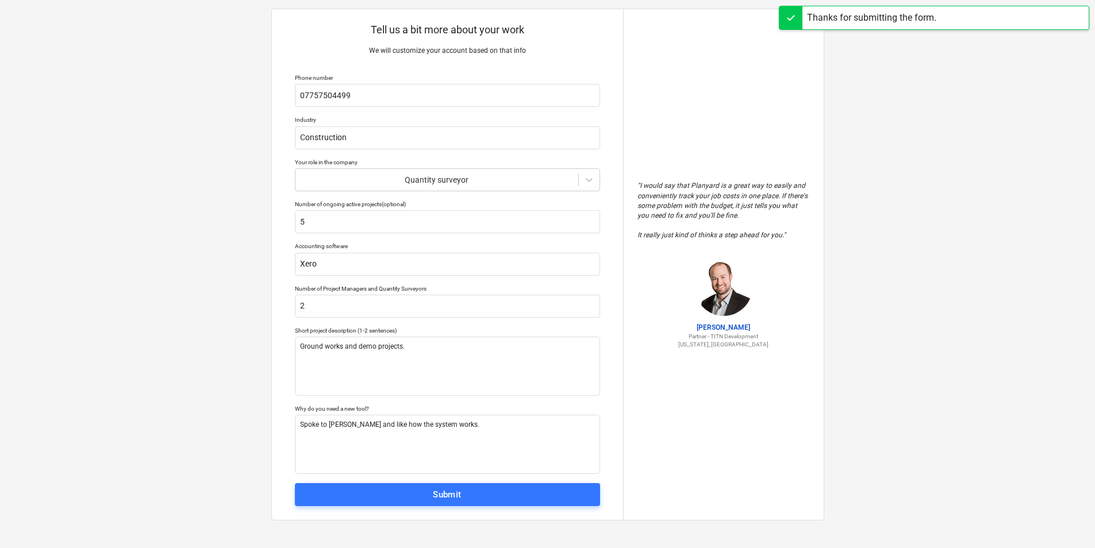
scroll to position [11, 0]
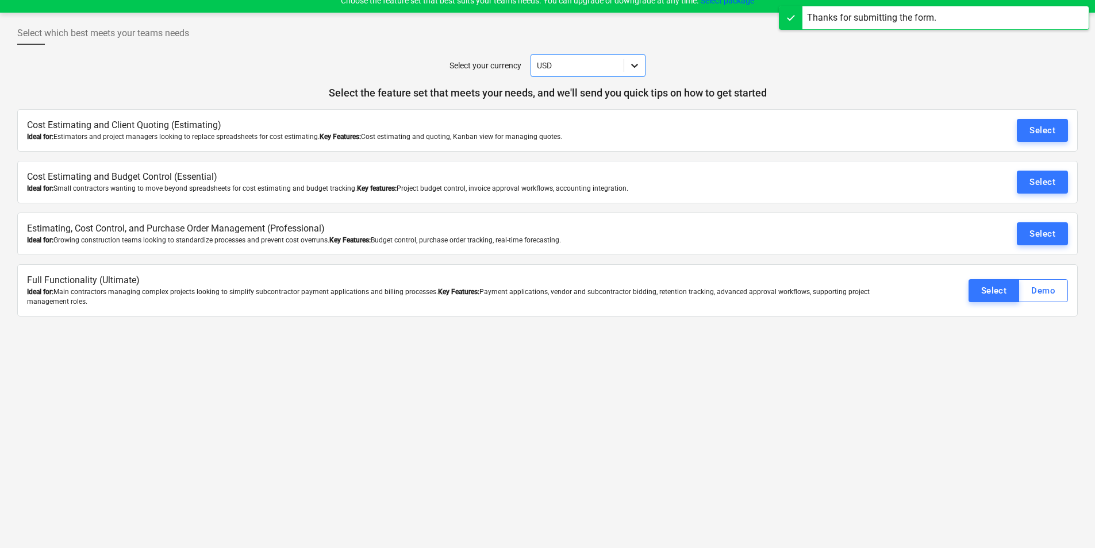
click at [629, 61] on icon at bounding box center [634, 65] width 11 height 11
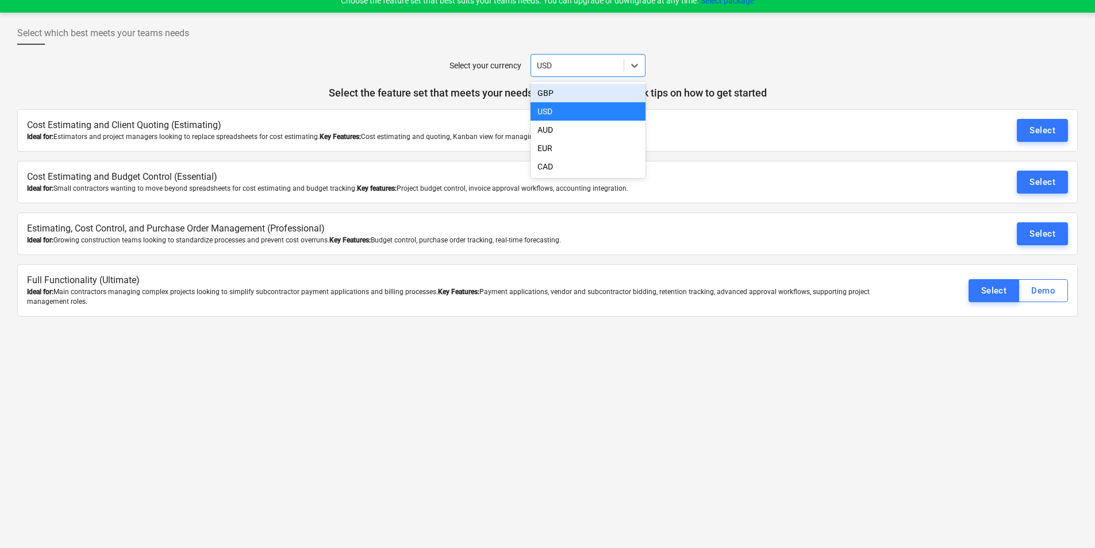
click at [615, 91] on div "GBP" at bounding box center [587, 93] width 115 height 18
click at [765, 66] on div "Select your currency option GBP, selected. Select is focused ,type to refine li…" at bounding box center [547, 65] width 1060 height 23
click at [1006, 284] on button "Select" at bounding box center [993, 290] width 51 height 23
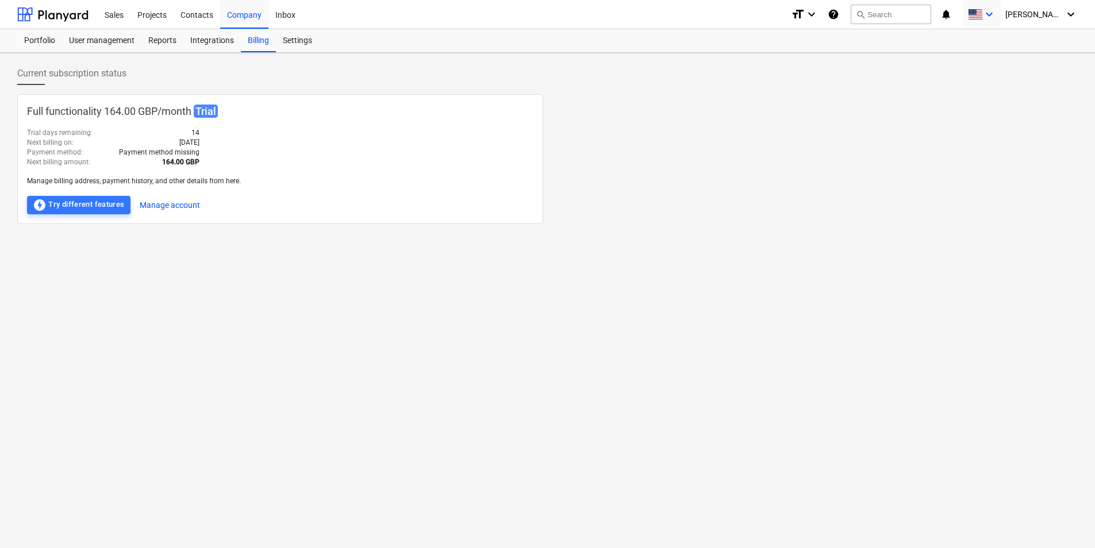
click at [982, 10] on span at bounding box center [975, 14] width 14 height 11
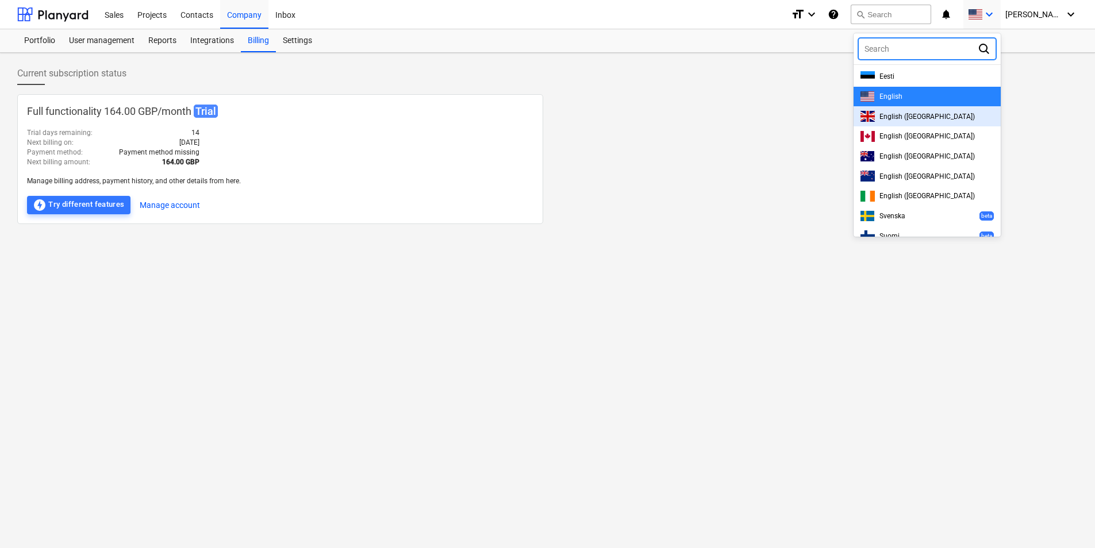
click at [920, 123] on div "English ([GEOGRAPHIC_DATA])" at bounding box center [926, 116] width 147 height 20
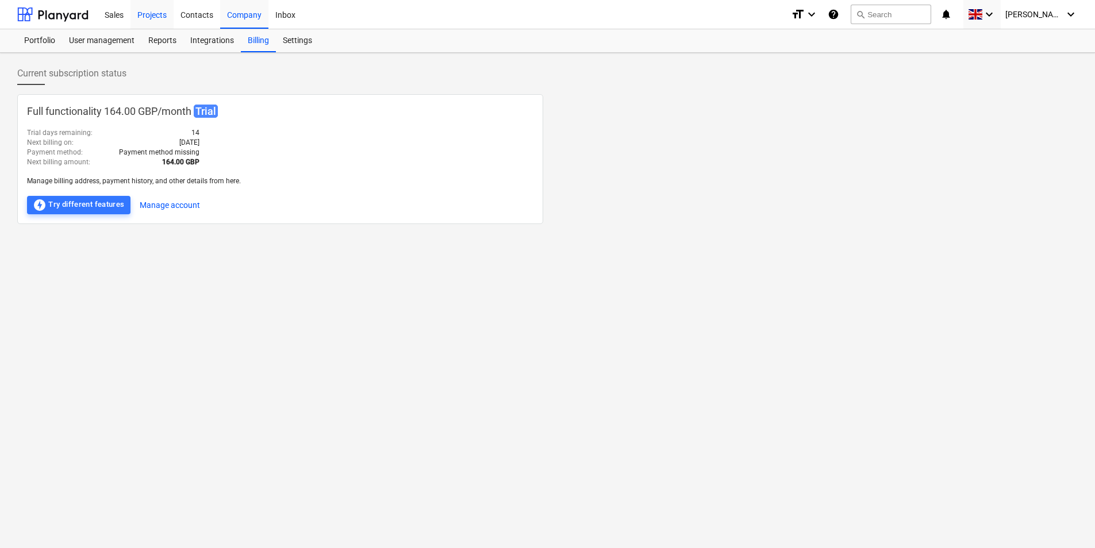
click at [161, 24] on div "Projects" at bounding box center [151, 13] width 43 height 29
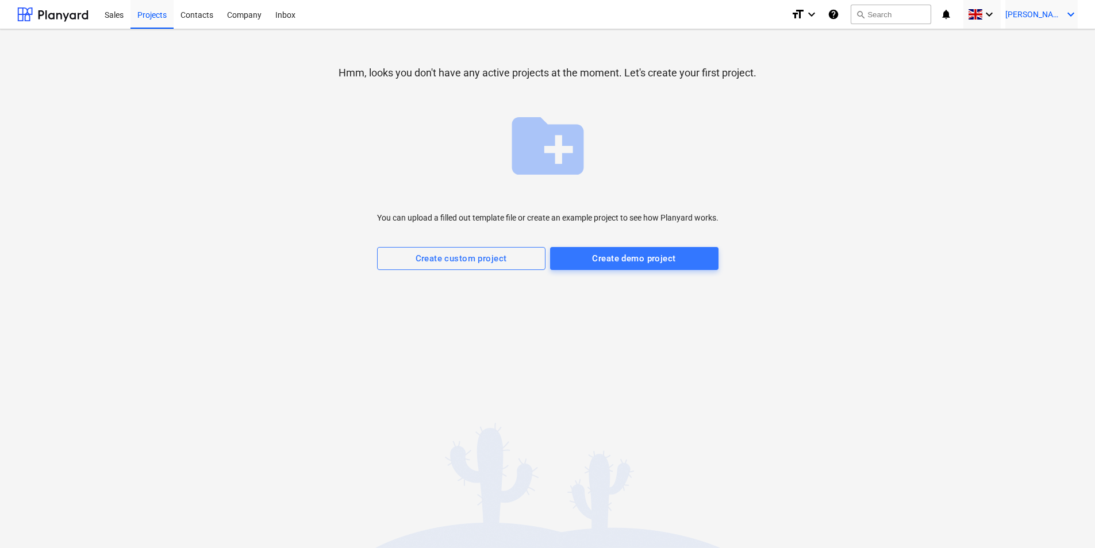
click at [1035, 10] on span "[PERSON_NAME]" at bounding box center [1033, 14] width 57 height 9
click at [877, 123] on div at bounding box center [547, 274] width 1095 height 548
